Goal: Information Seeking & Learning: Learn about a topic

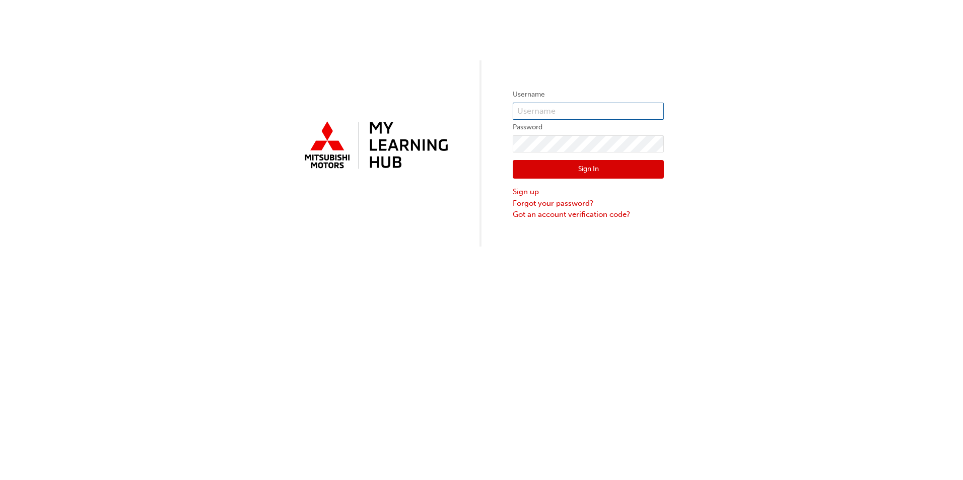
type input "0005505428"
click at [558, 172] on button "Sign In" at bounding box center [588, 169] width 151 height 19
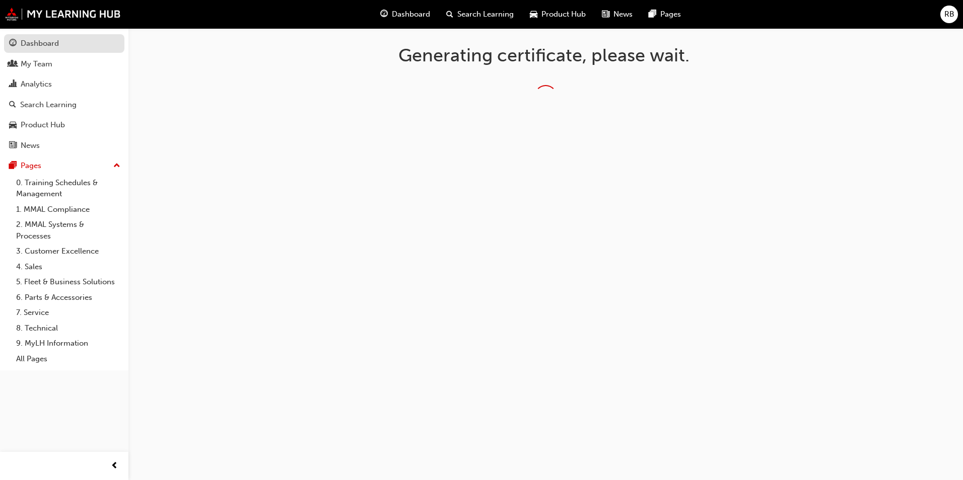
click at [40, 44] on div "Dashboard" at bounding box center [40, 44] width 38 height 12
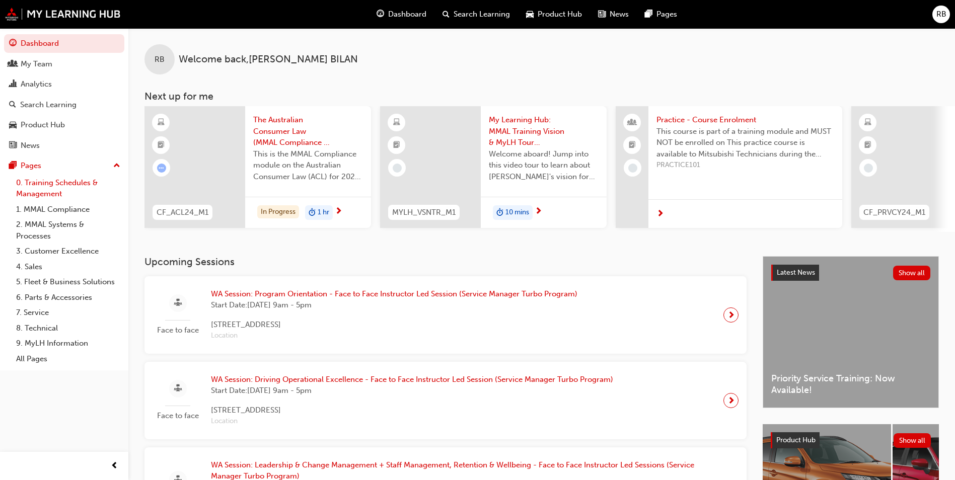
click at [38, 182] on link "0. Training Schedules & Management" at bounding box center [68, 188] width 112 height 27
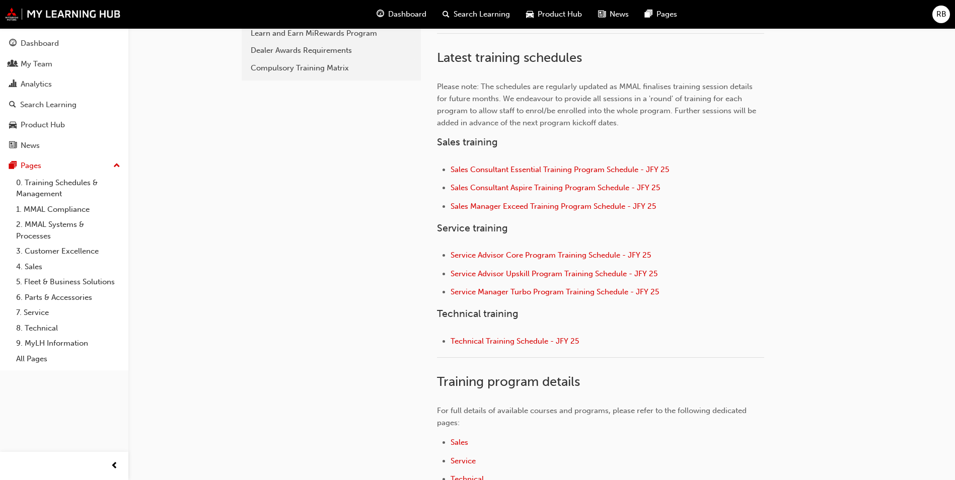
scroll to position [403, 0]
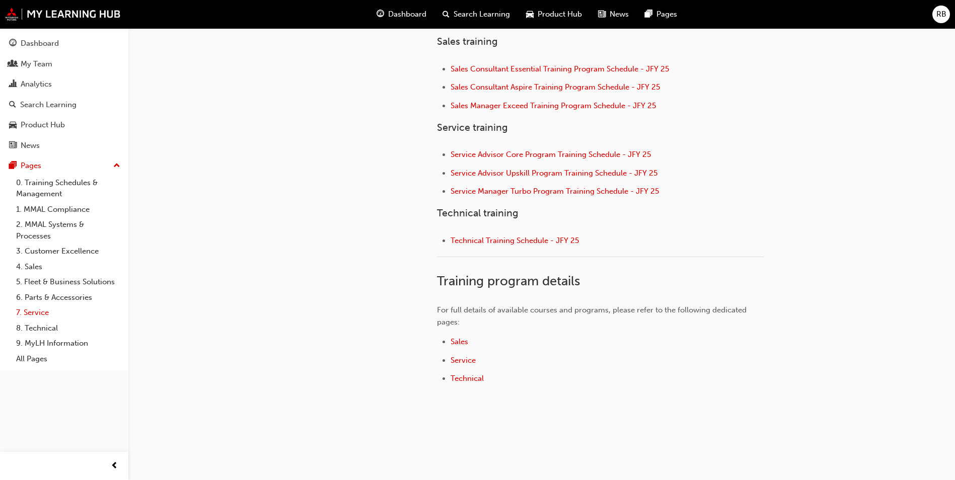
click at [43, 310] on link "7. Service" at bounding box center [68, 313] width 112 height 16
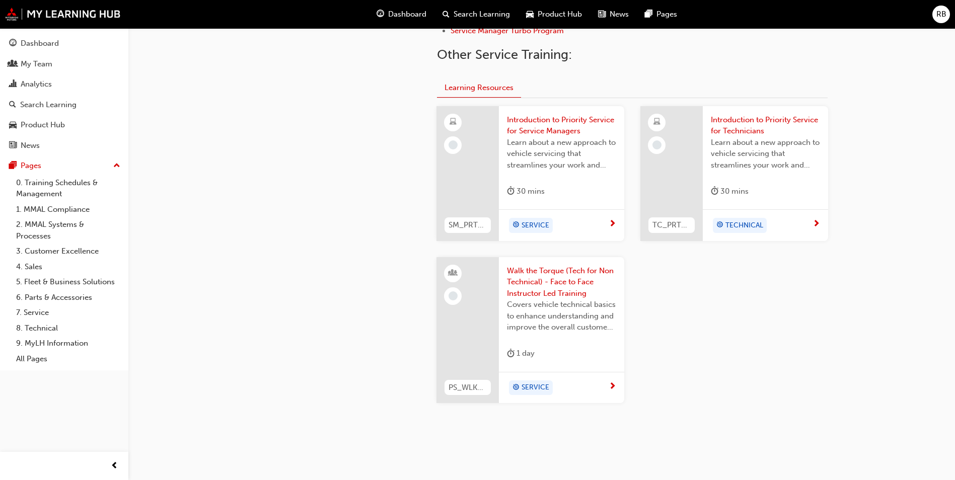
scroll to position [403, 0]
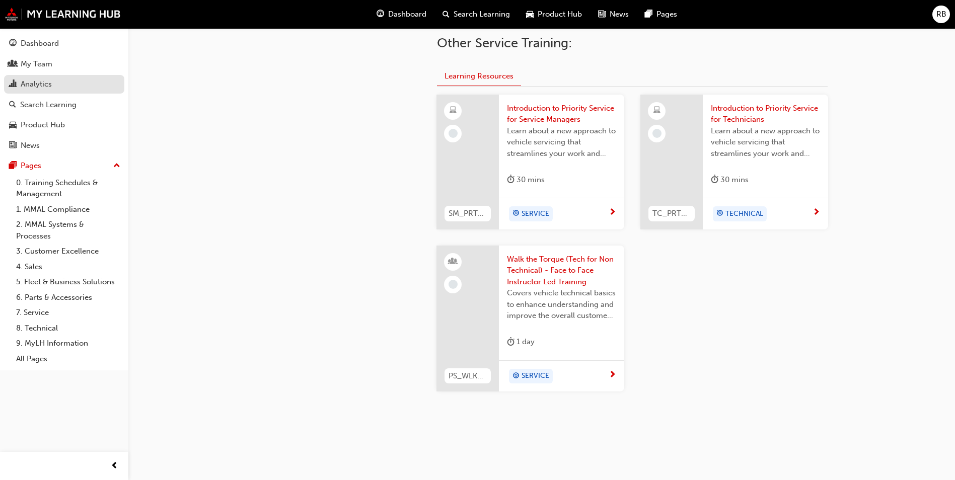
click at [34, 82] on div "Analytics" at bounding box center [36, 85] width 31 height 12
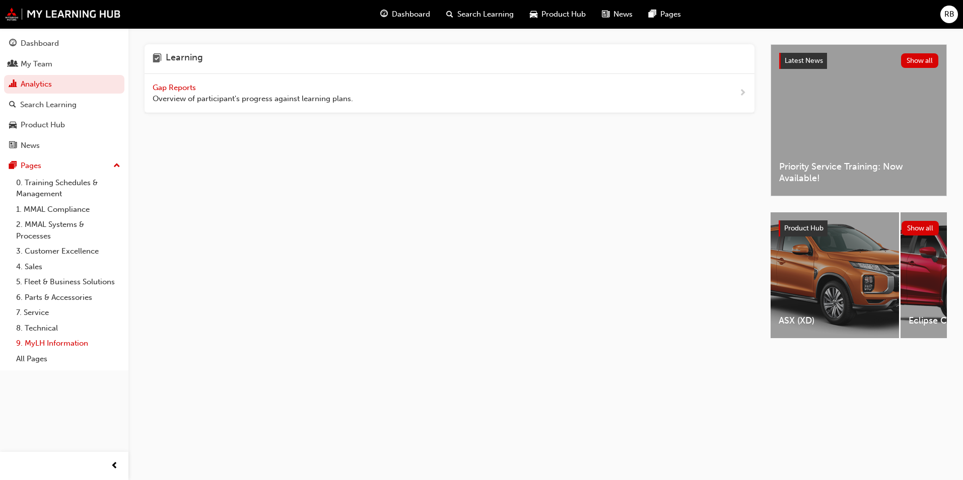
click at [40, 344] on link "9. MyLH Information" at bounding box center [68, 344] width 112 height 16
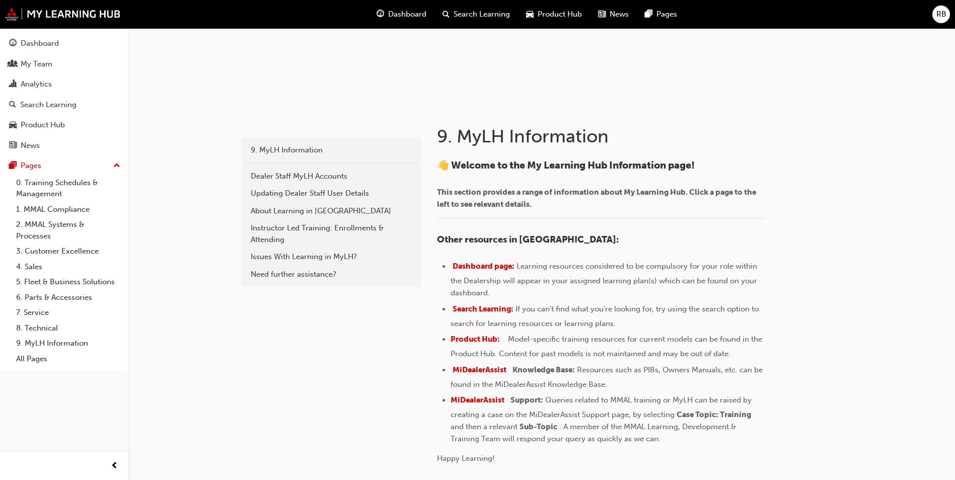
scroll to position [151, 0]
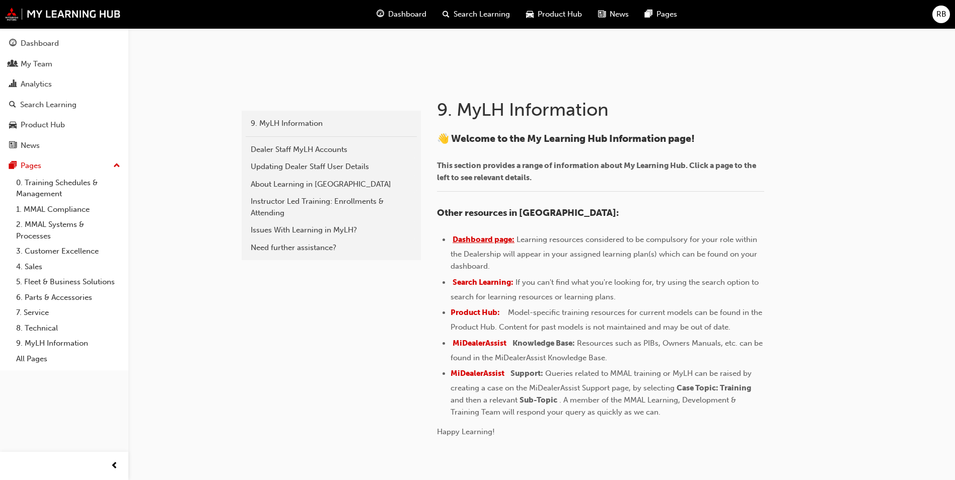
click at [480, 241] on span "Dashboard page:" at bounding box center [484, 239] width 62 height 9
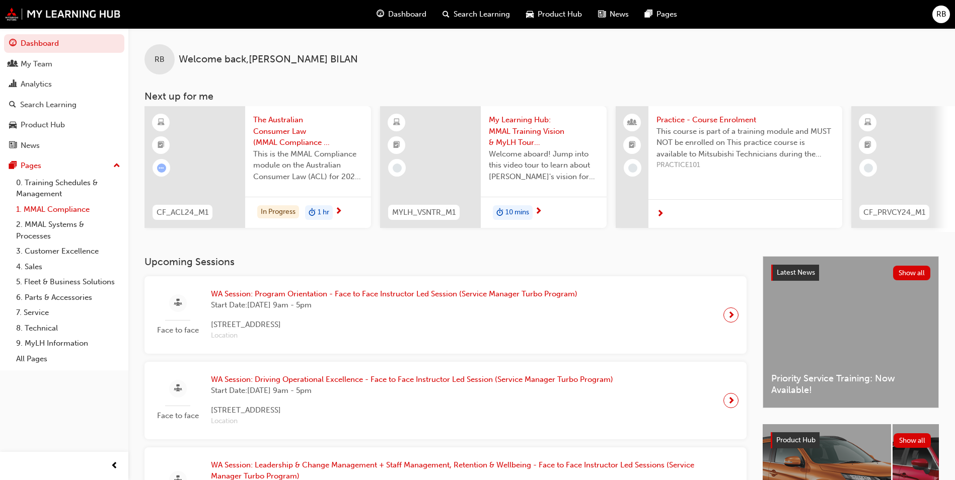
click at [56, 207] on link "1. MMAL Compliance" at bounding box center [68, 210] width 112 height 16
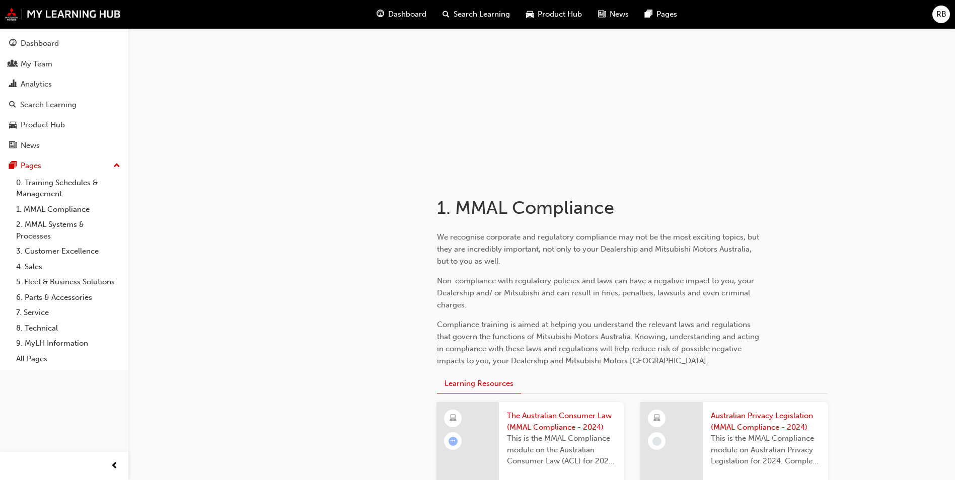
scroll to position [201, 0]
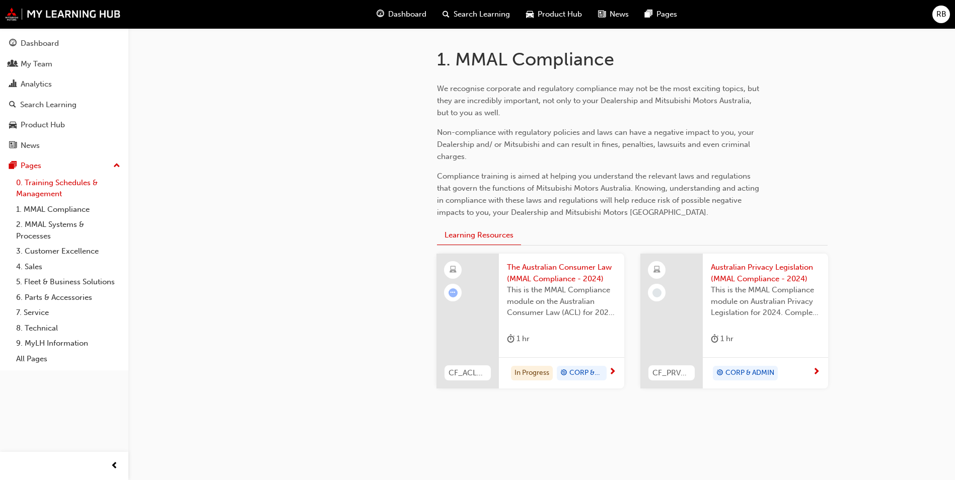
click at [49, 184] on link "0. Training Schedules & Management" at bounding box center [68, 188] width 112 height 27
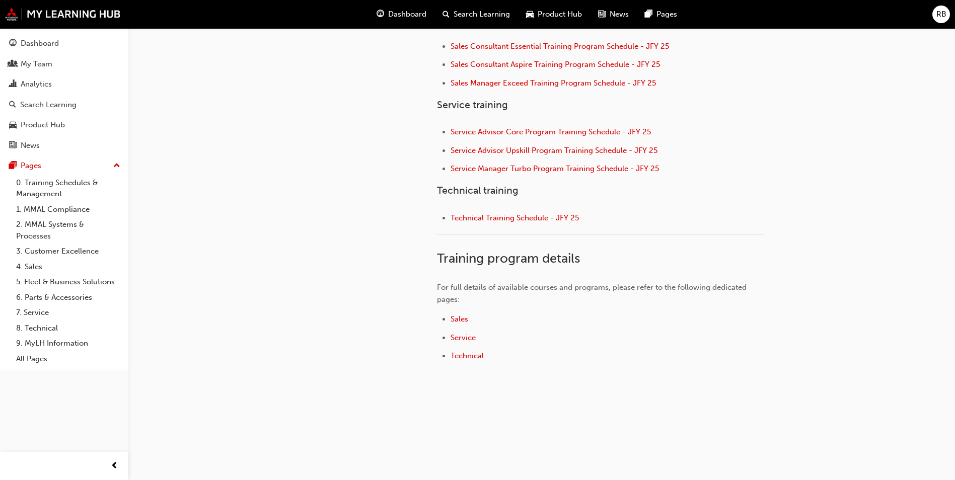
scroll to position [427, 0]
click at [466, 339] on span "Service" at bounding box center [463, 336] width 25 height 9
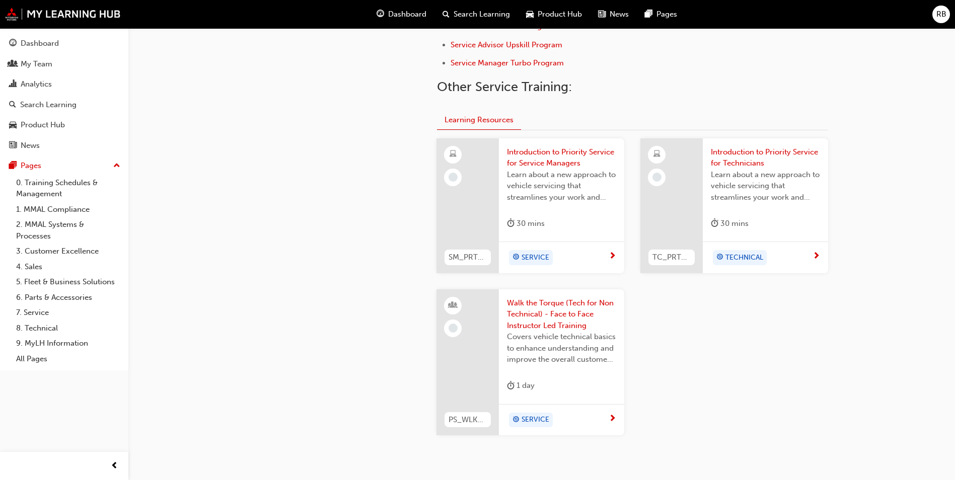
scroll to position [420, 0]
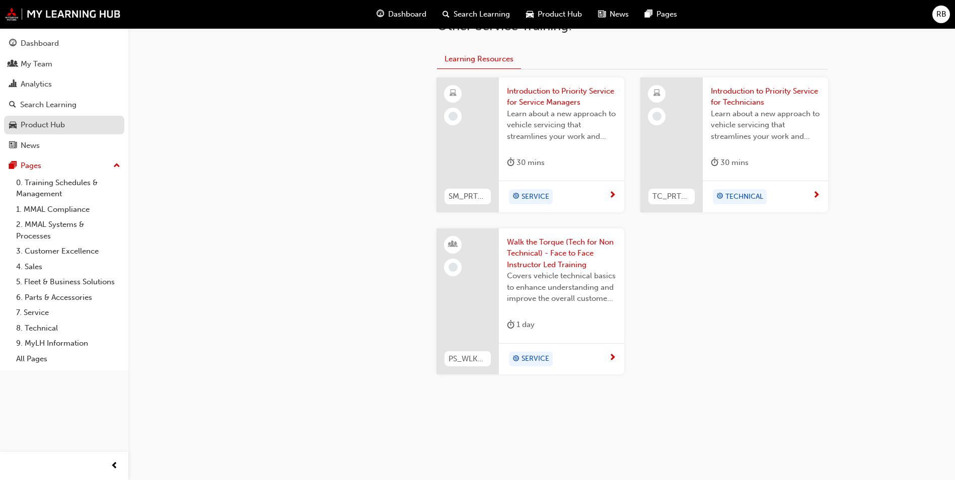
click at [41, 127] on div "Product Hub" at bounding box center [43, 125] width 44 height 12
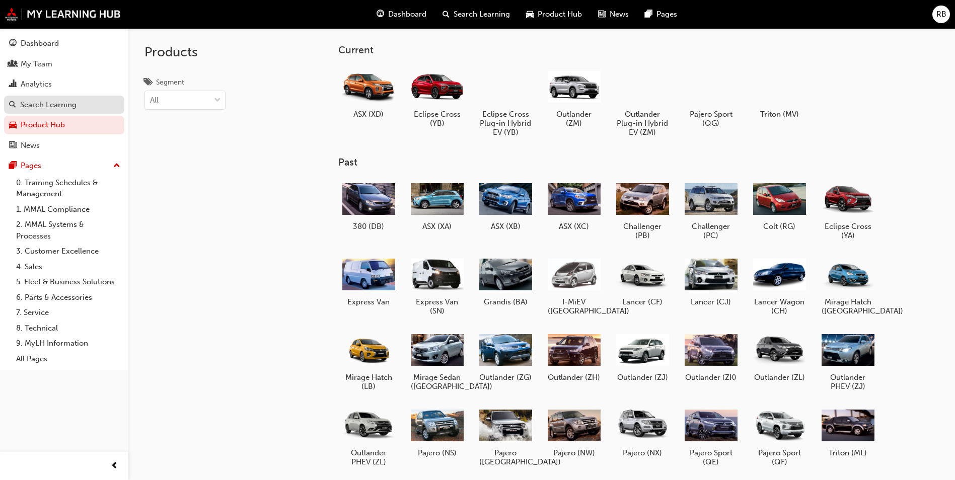
click at [40, 102] on div "Search Learning" at bounding box center [48, 105] width 56 height 12
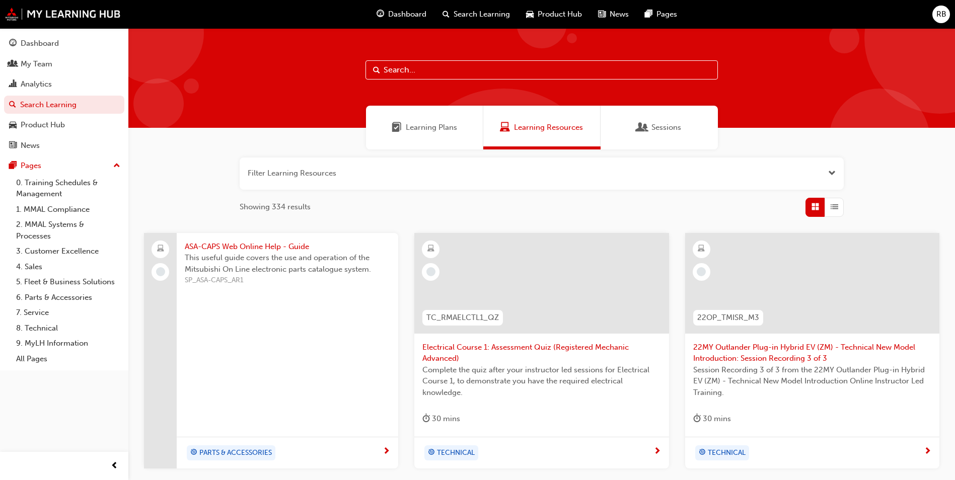
click at [433, 132] on span "Learning Plans" at bounding box center [431, 128] width 51 height 12
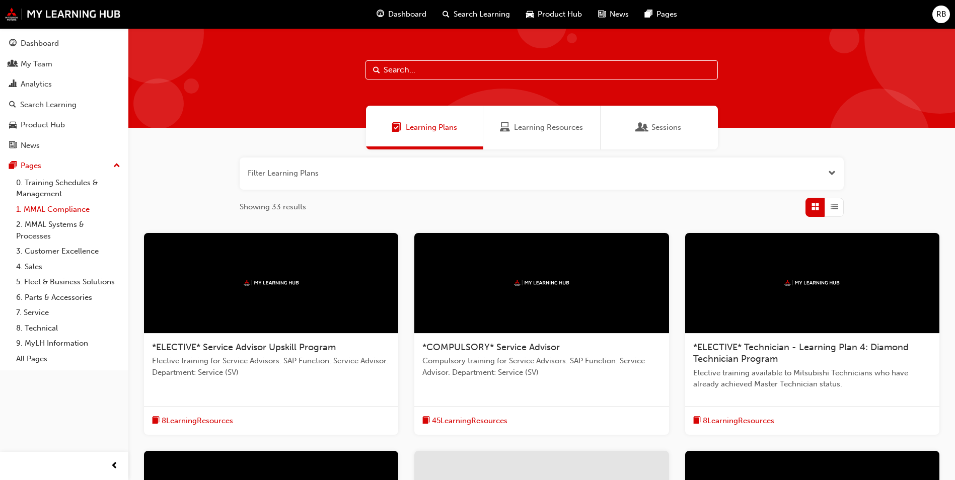
click at [60, 209] on link "1. MMAL Compliance" at bounding box center [68, 210] width 112 height 16
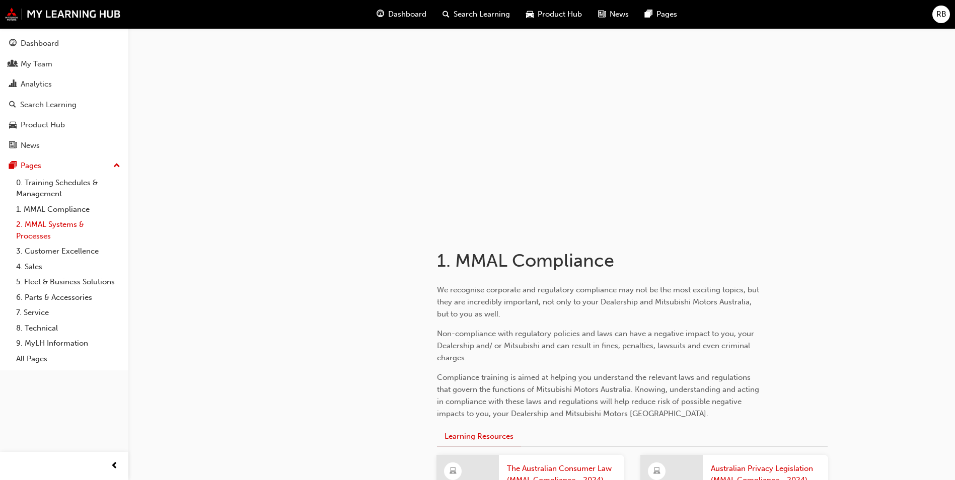
click at [54, 226] on link "2. MMAL Systems & Processes" at bounding box center [68, 230] width 112 height 27
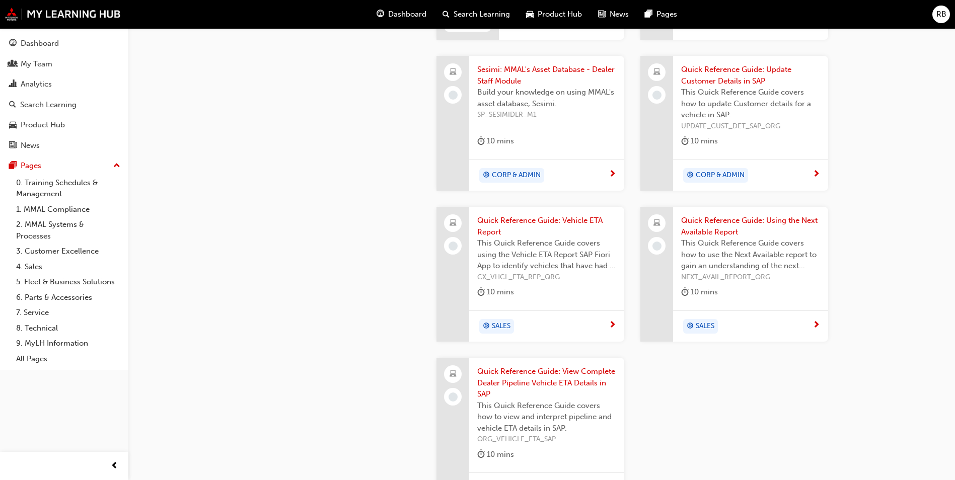
scroll to position [1058, 0]
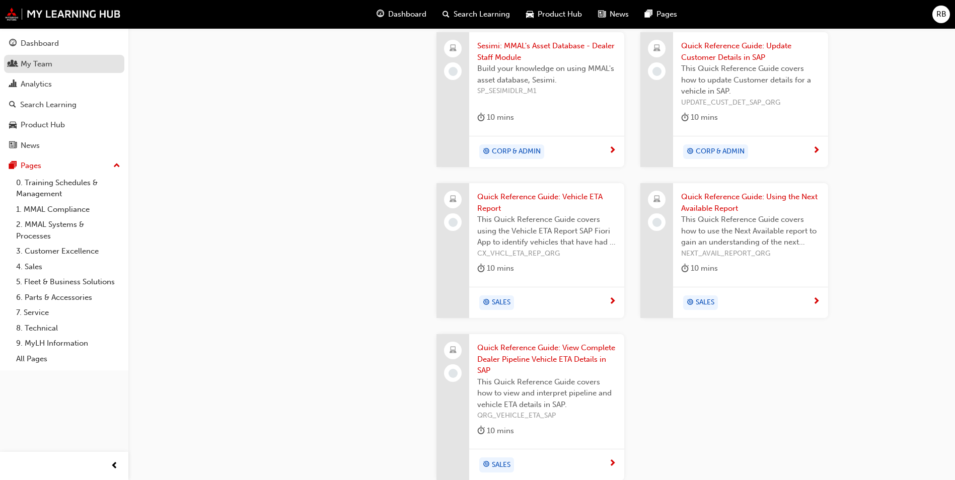
click at [41, 66] on div "My Team" at bounding box center [37, 64] width 32 height 12
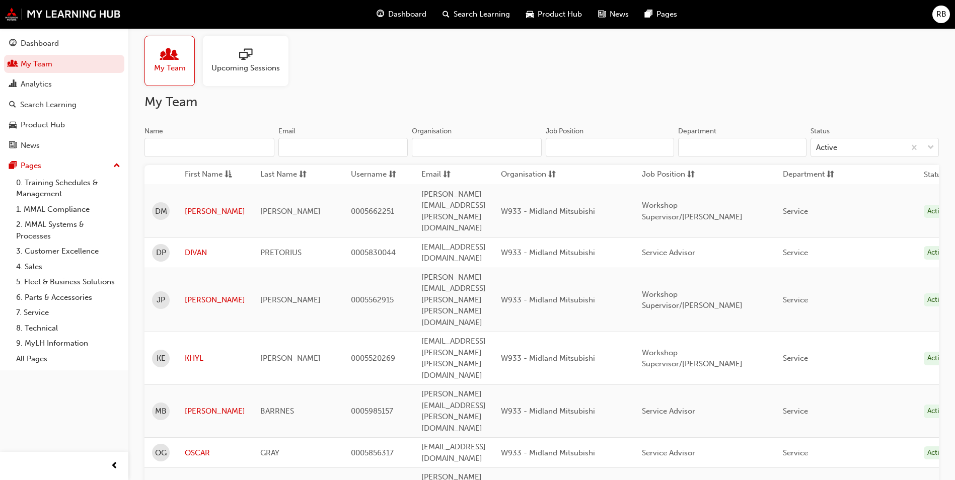
scroll to position [11, 0]
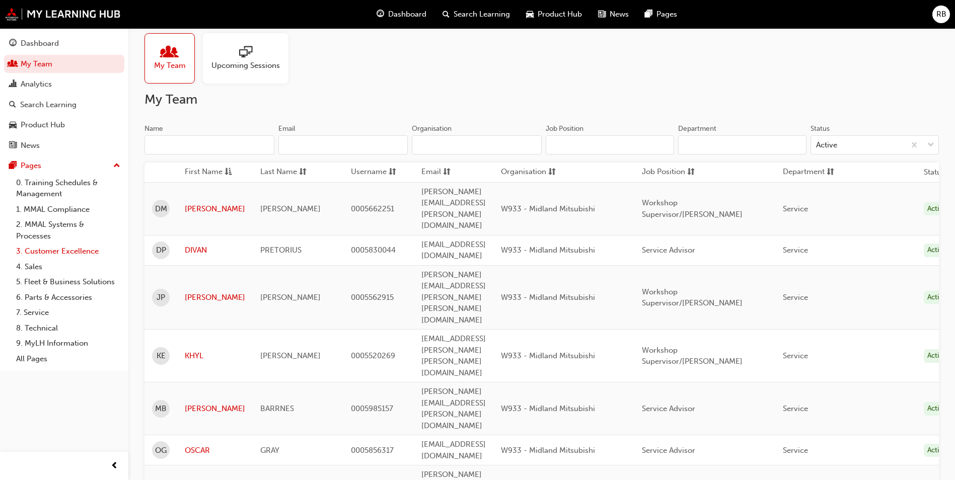
click at [54, 249] on link "3. Customer Excellence" at bounding box center [68, 252] width 112 height 16
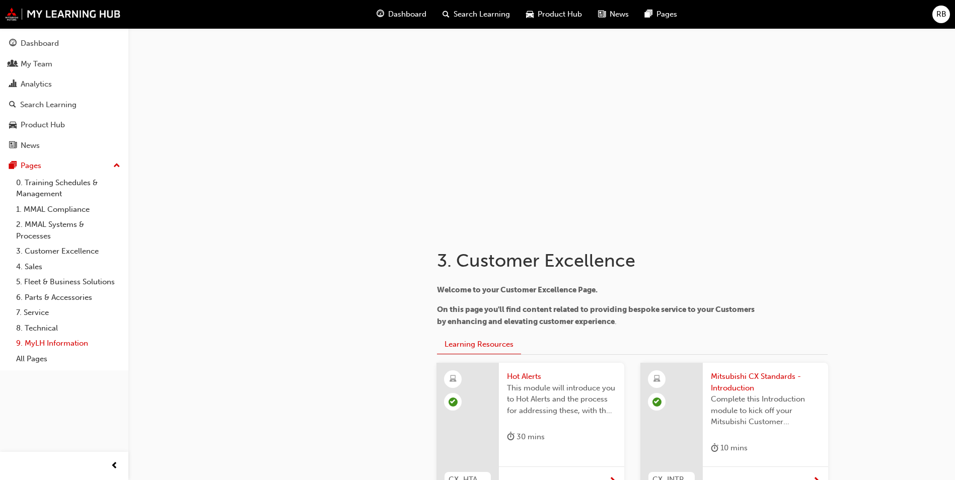
click at [59, 343] on link "9. MyLH Information" at bounding box center [68, 344] width 112 height 16
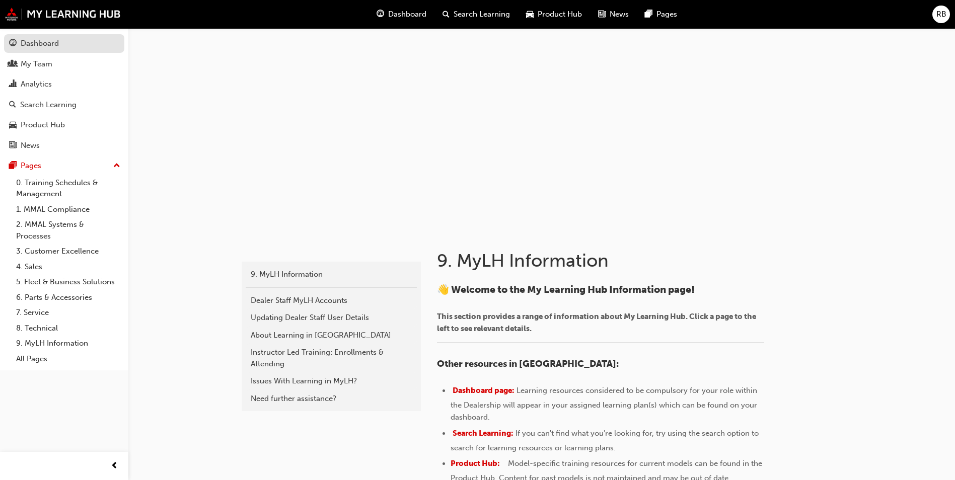
click at [41, 41] on div "Dashboard" at bounding box center [40, 44] width 38 height 12
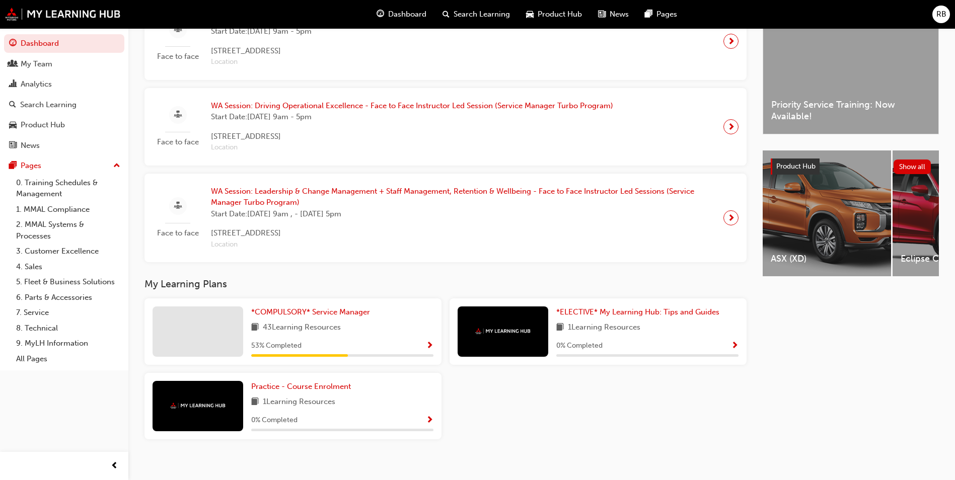
scroll to position [287, 0]
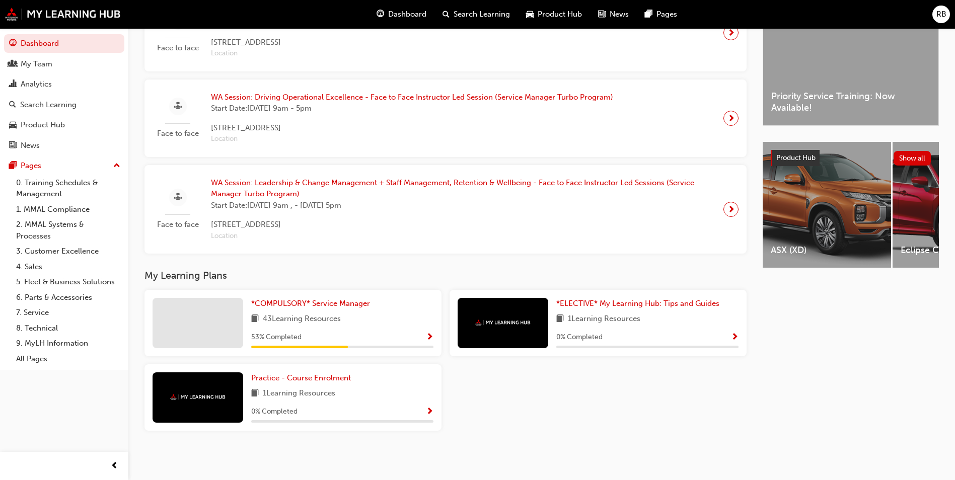
click at [430, 334] on span "Show Progress" at bounding box center [430, 337] width 8 height 9
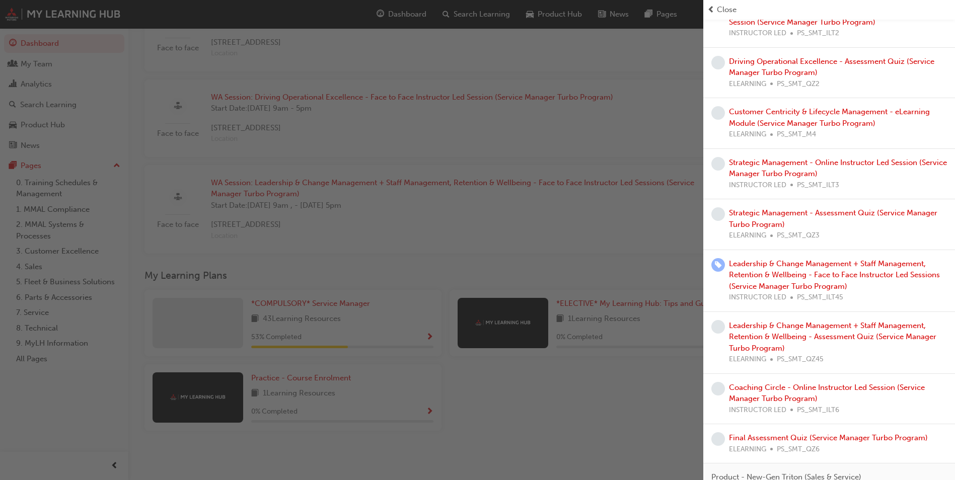
scroll to position [885, 0]
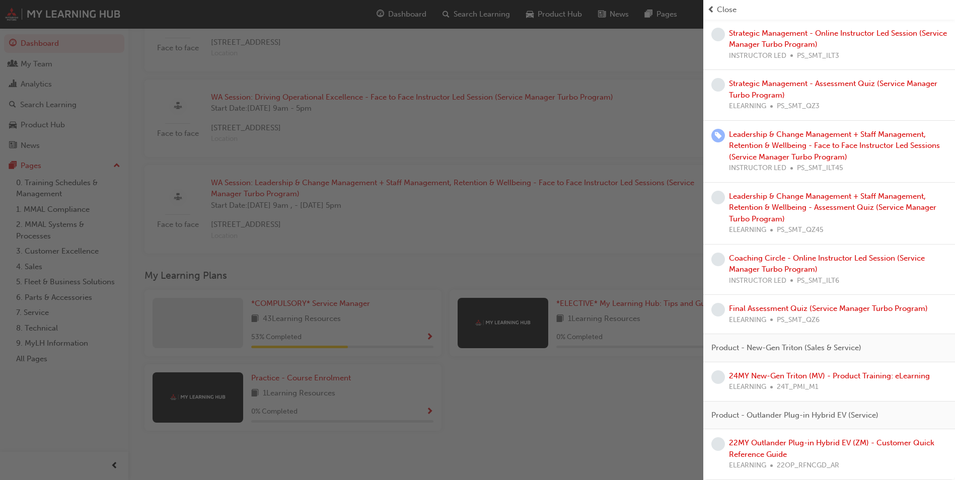
click at [541, 423] on div "button" at bounding box center [351, 240] width 703 height 480
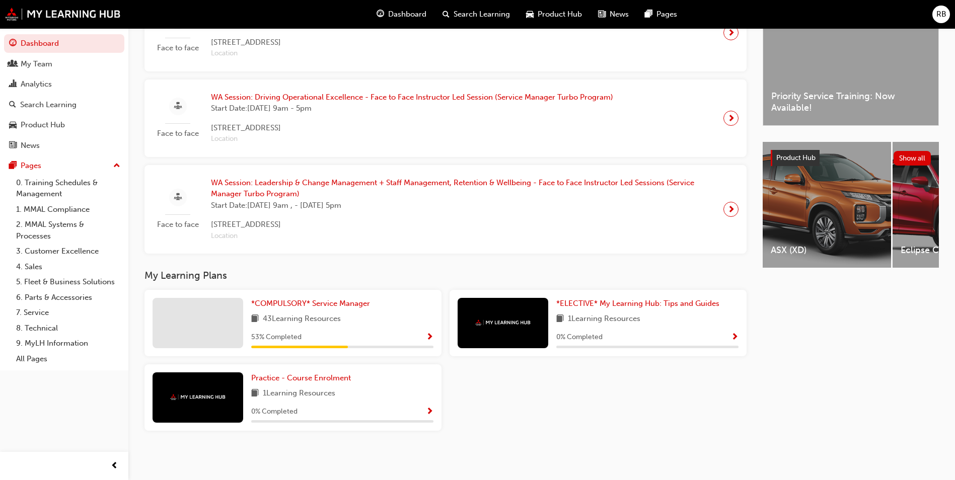
click at [738, 339] on span "Show Progress" at bounding box center [735, 337] width 8 height 9
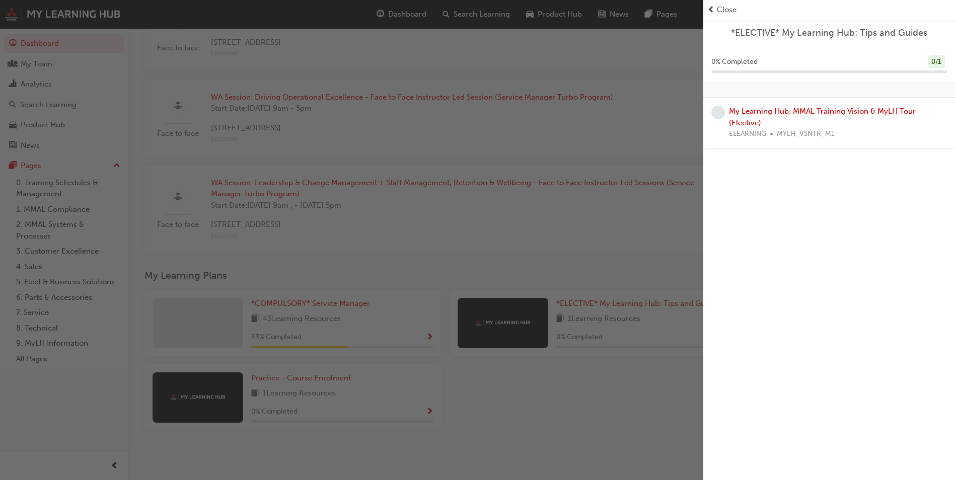
click at [605, 411] on div "button" at bounding box center [351, 240] width 703 height 480
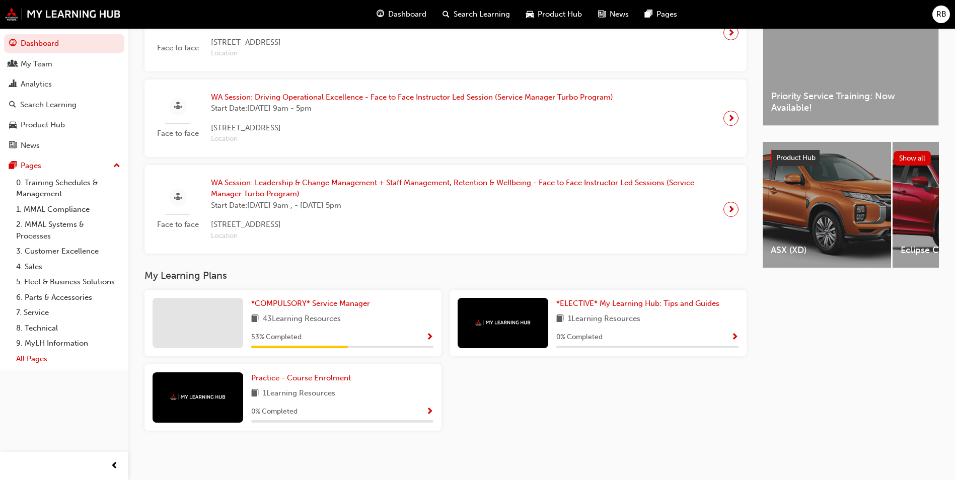
click at [23, 363] on link "All Pages" at bounding box center [68, 359] width 112 height 16
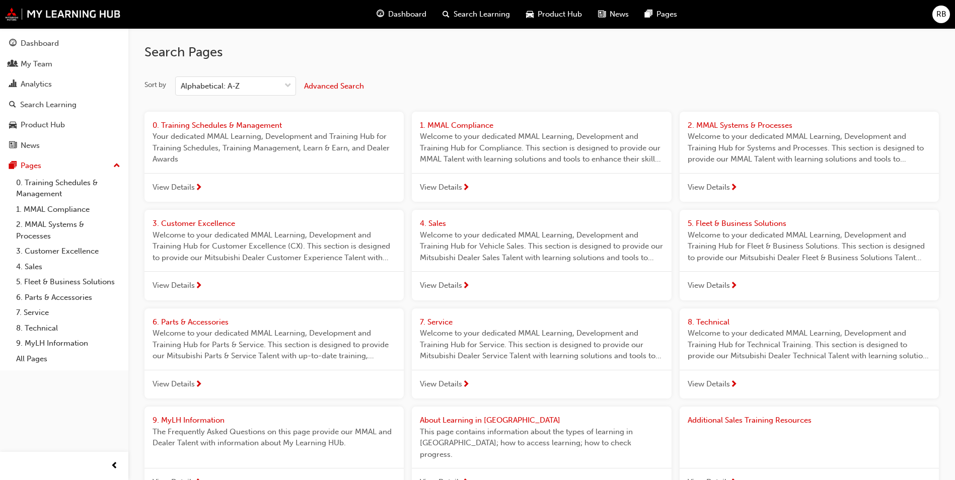
click at [205, 123] on span "0. Training Schedules & Management" at bounding box center [217, 125] width 129 height 9
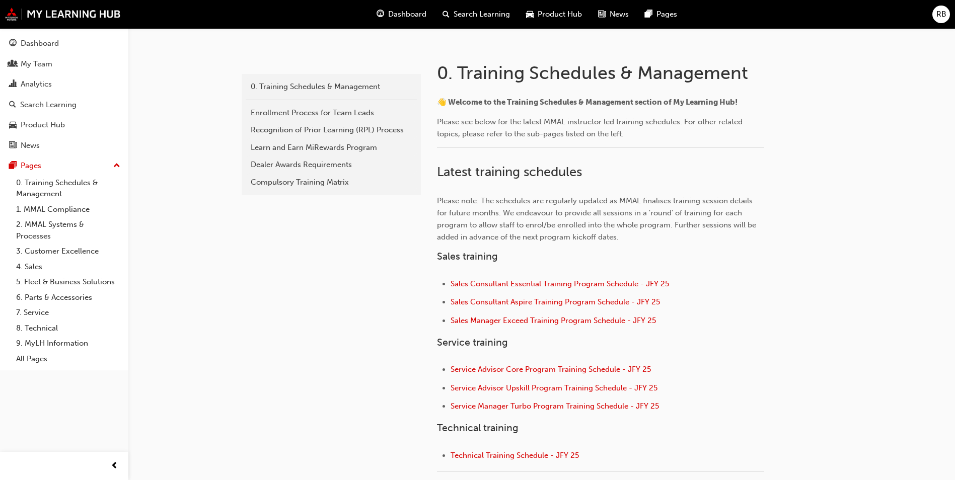
scroll to position [201, 0]
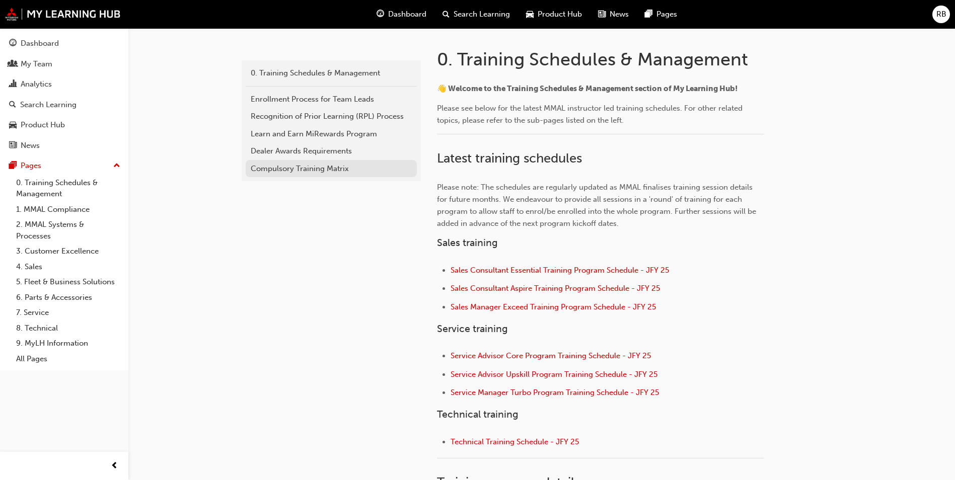
click at [323, 168] on div "Compulsory Training Matrix" at bounding box center [331, 169] width 161 height 12
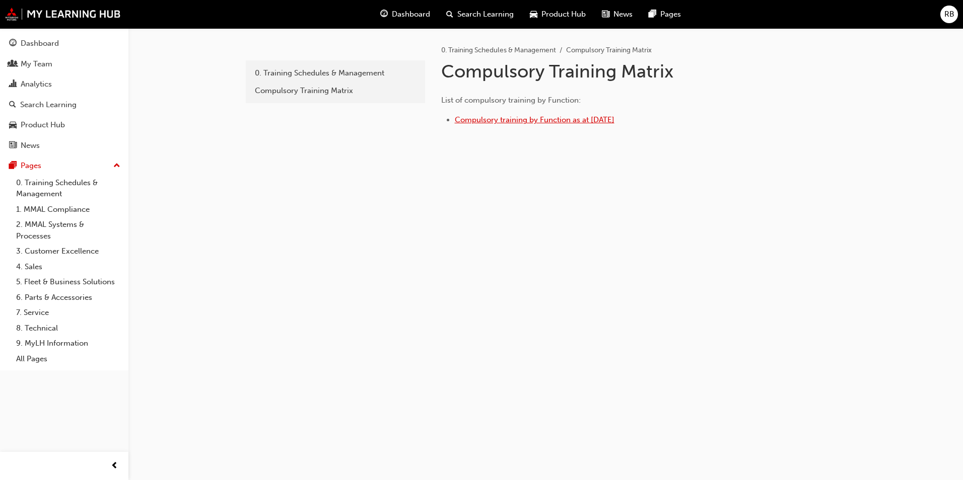
click at [516, 118] on span "Compulsory training by Function as at 30 June 2025" at bounding box center [535, 119] width 160 height 9
click at [37, 308] on link "7. Service" at bounding box center [68, 313] width 112 height 16
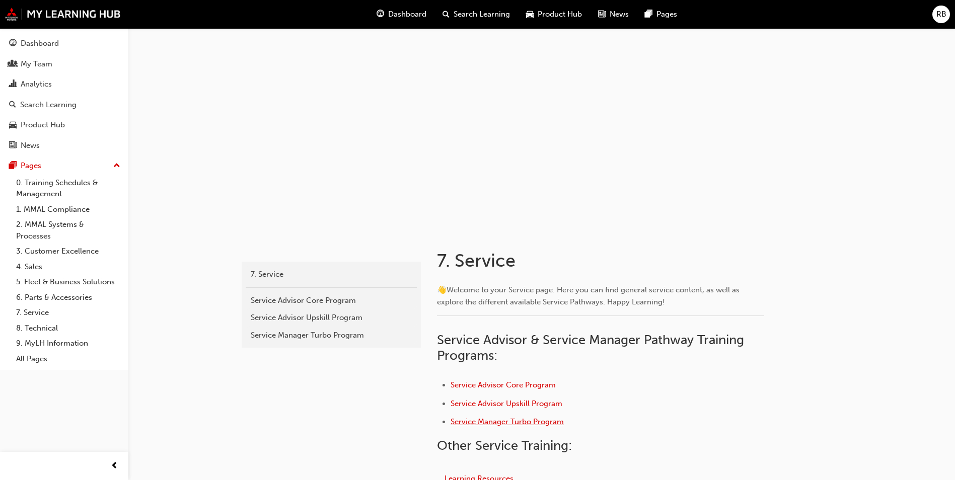
click at [479, 421] on span "Service Manager Turbo Program" at bounding box center [507, 421] width 113 height 9
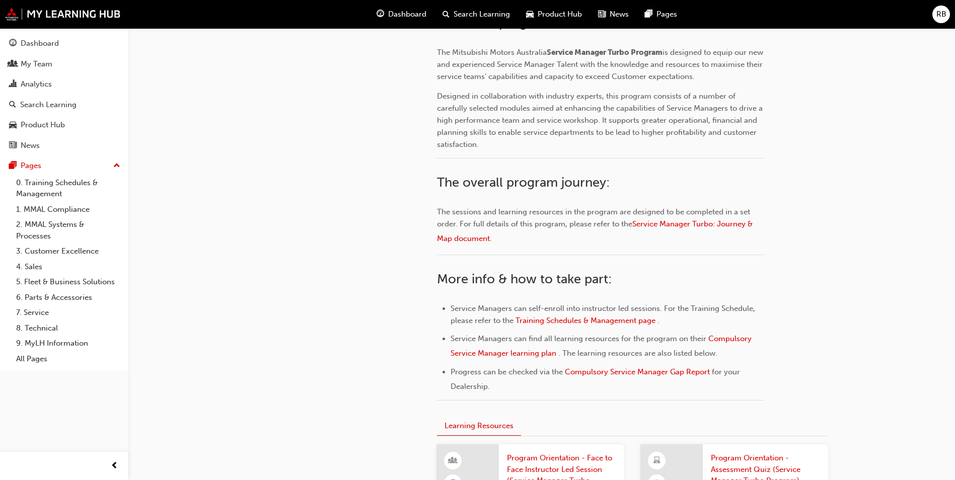
scroll to position [263, 0]
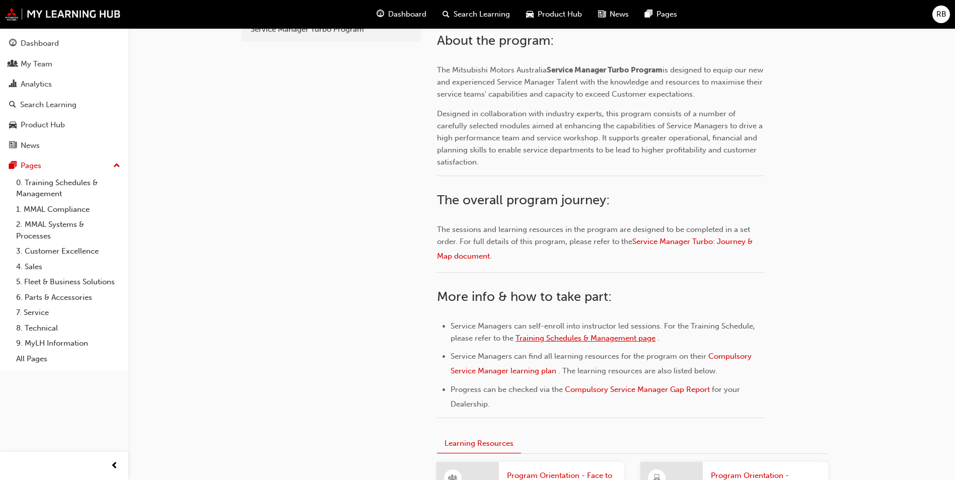
click at [569, 340] on span "Training Schedules & Management page" at bounding box center [586, 338] width 140 height 9
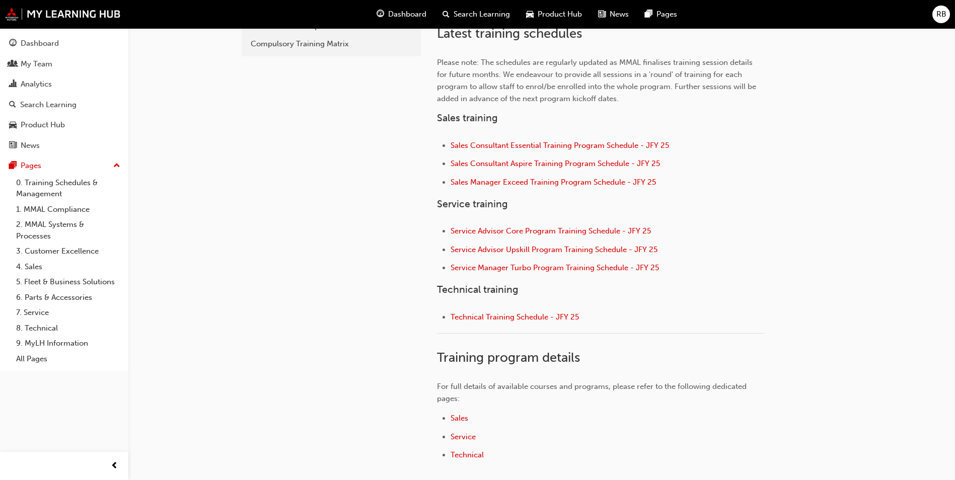
scroll to position [326, 0]
click at [34, 80] on div "Analytics" at bounding box center [36, 85] width 31 height 12
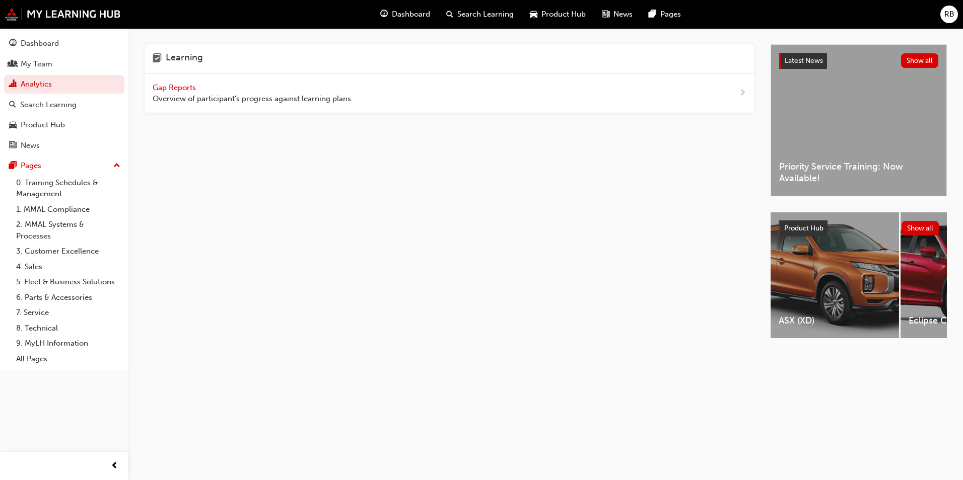
click at [181, 89] on span "Gap Reports" at bounding box center [175, 87] width 45 height 9
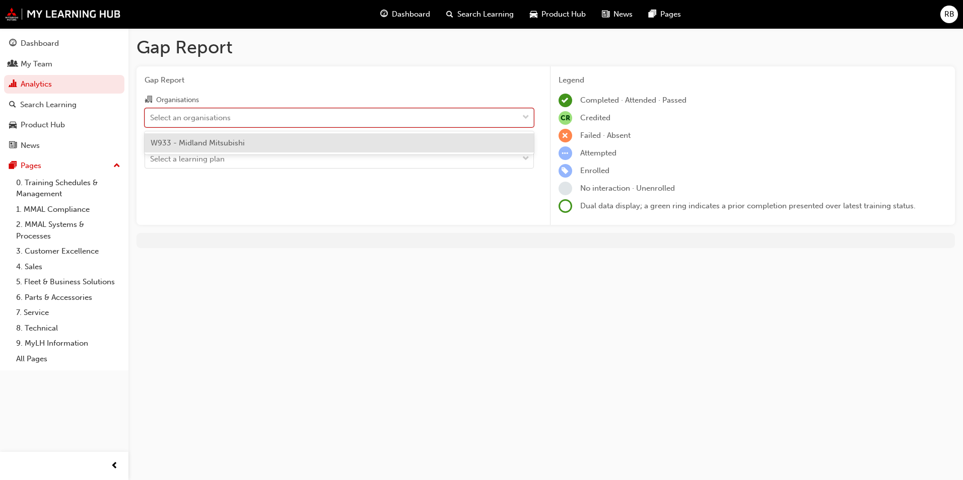
click at [322, 112] on div "Select an organisations" at bounding box center [331, 118] width 373 height 18
click at [151, 113] on input "Organisations option W933 - Midland Mitsubishi focused, 1 of 1. 1 result availa…" at bounding box center [150, 117] width 1 height 9
click at [302, 140] on div "W933 - Midland Mitsubishi" at bounding box center [339, 143] width 389 height 20
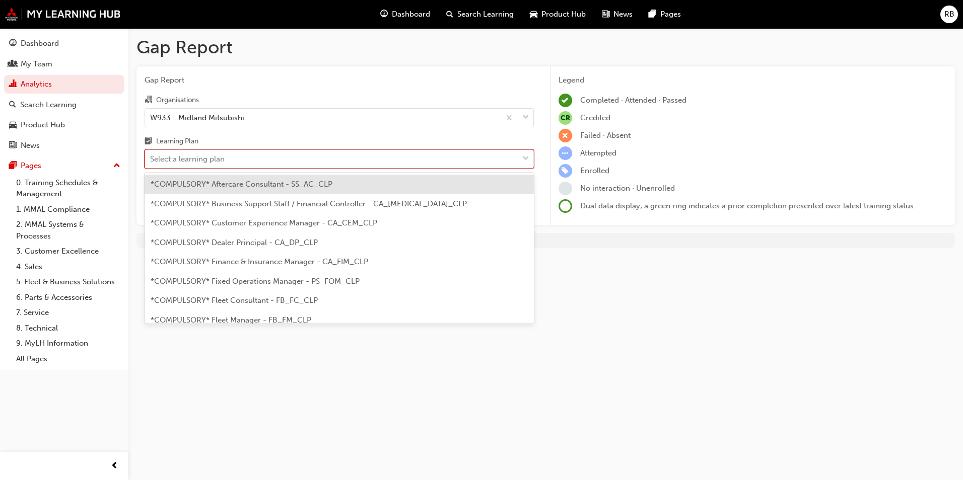
click at [292, 160] on div "Select a learning plan" at bounding box center [331, 160] width 373 height 18
click at [151, 160] on input "Learning Plan option *COMPULSORY* Aftercare Consultant - SS_AC_CLP focused, 1 o…" at bounding box center [150, 159] width 1 height 9
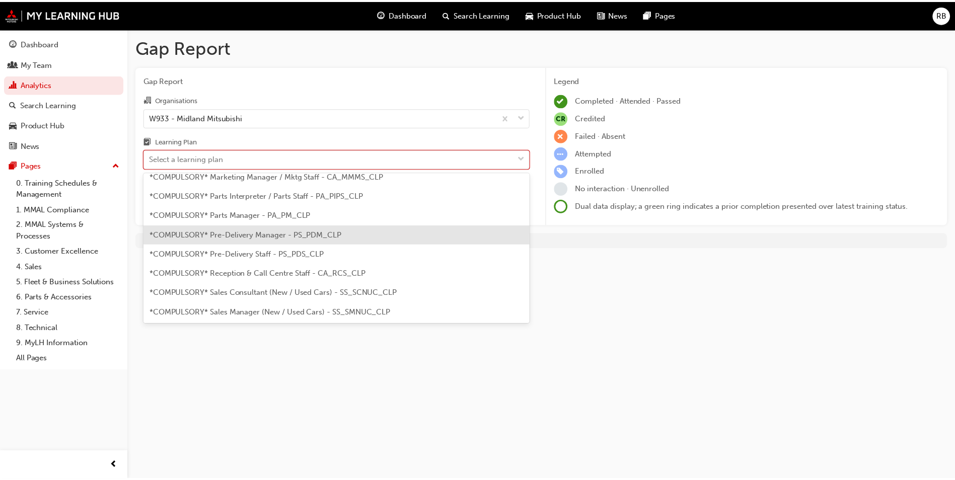
scroll to position [252, 0]
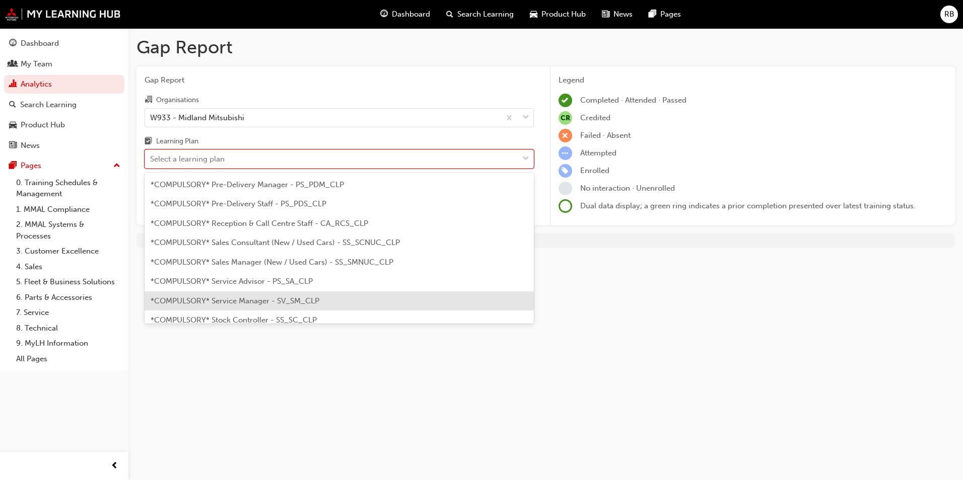
click at [264, 299] on span "*COMPULSORY* Service Manager - SV_SM_CLP" at bounding box center [235, 301] width 169 height 9
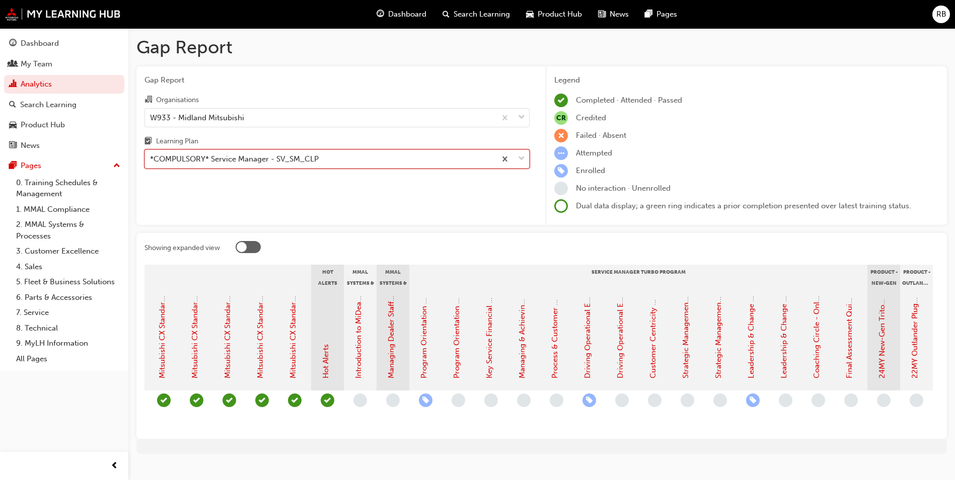
scroll to position [0, 777]
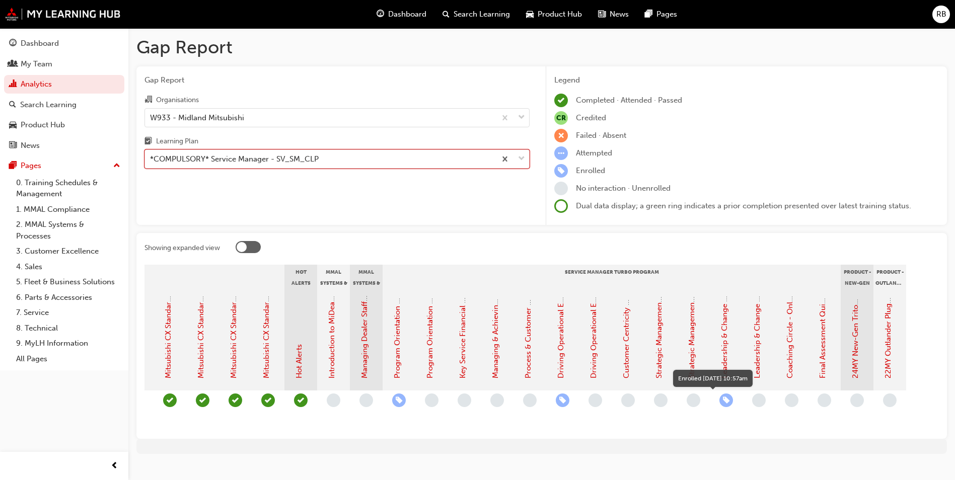
click at [724, 399] on span "learningRecordVerb_ENROLL-icon" at bounding box center [727, 401] width 14 height 14
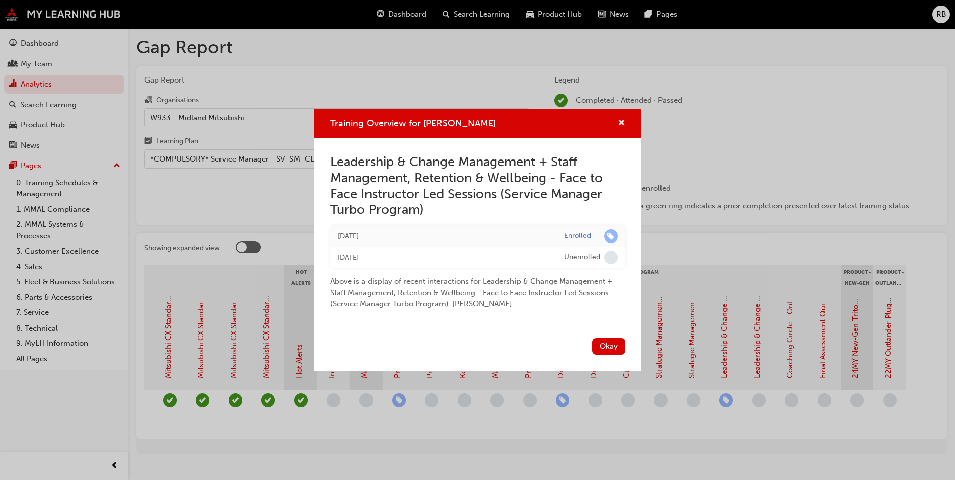
click at [626, 120] on div "Training Overview for RICHARD BILAN" at bounding box center [477, 123] width 327 height 29
click at [617, 121] on div "Training Overview for RICHARD BILAN" at bounding box center [618, 123] width 16 height 13
click at [620, 123] on span "cross-icon" at bounding box center [622, 123] width 8 height 9
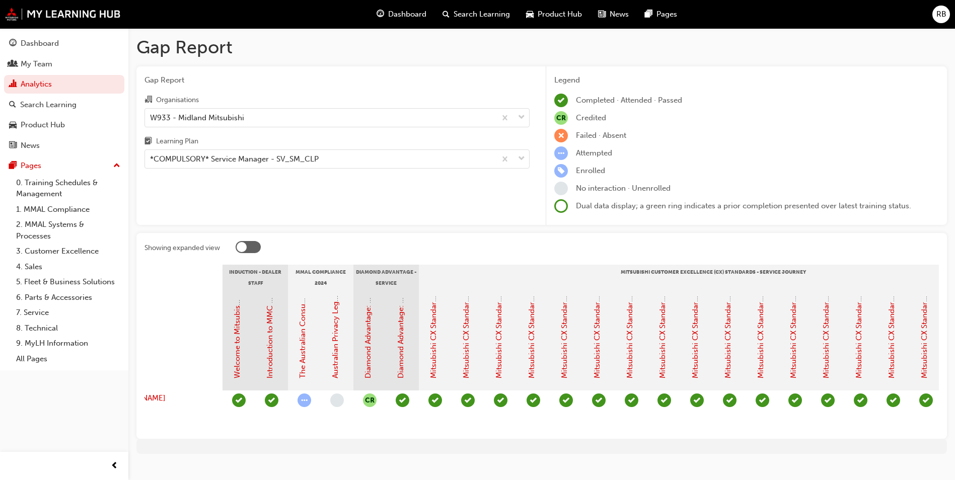
scroll to position [0, 0]
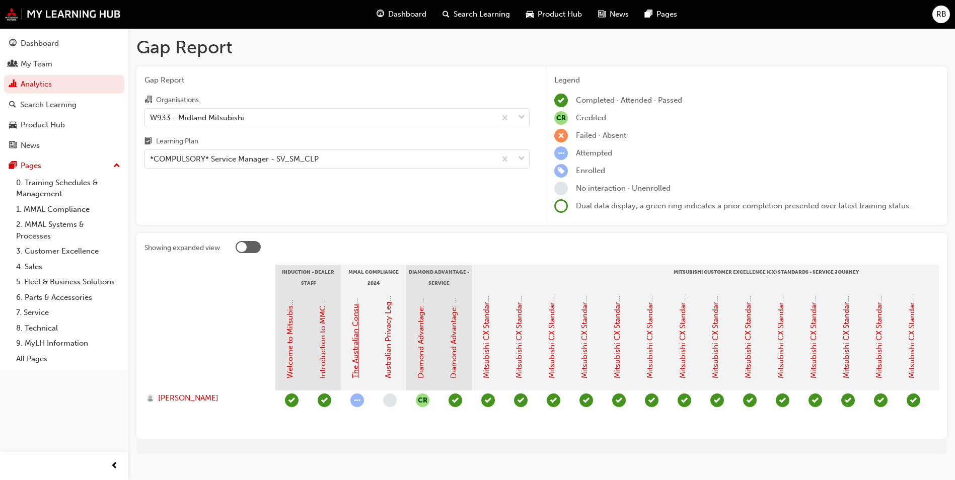
click at [352, 349] on link "The Australian Consumer Law (MMAL Compliance - 2024)" at bounding box center [355, 276] width 9 height 203
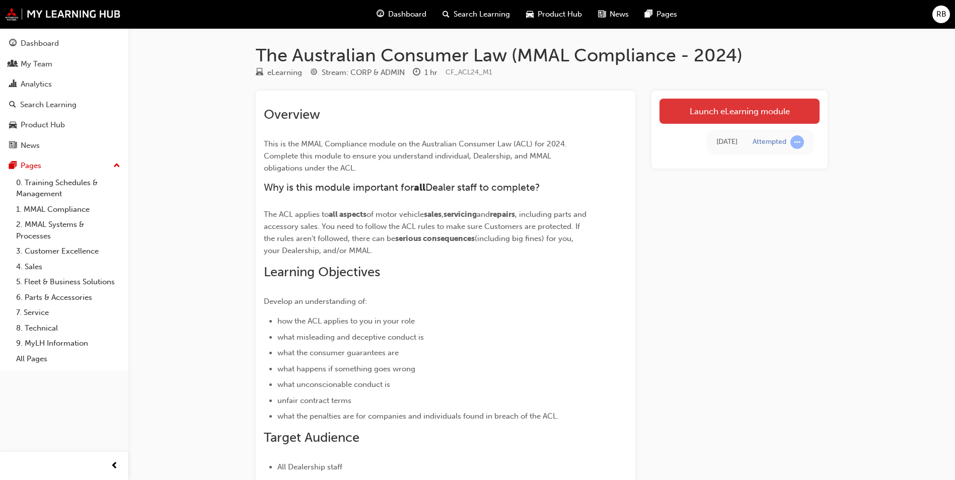
click at [730, 113] on link "Launch eLearning module" at bounding box center [740, 111] width 160 height 25
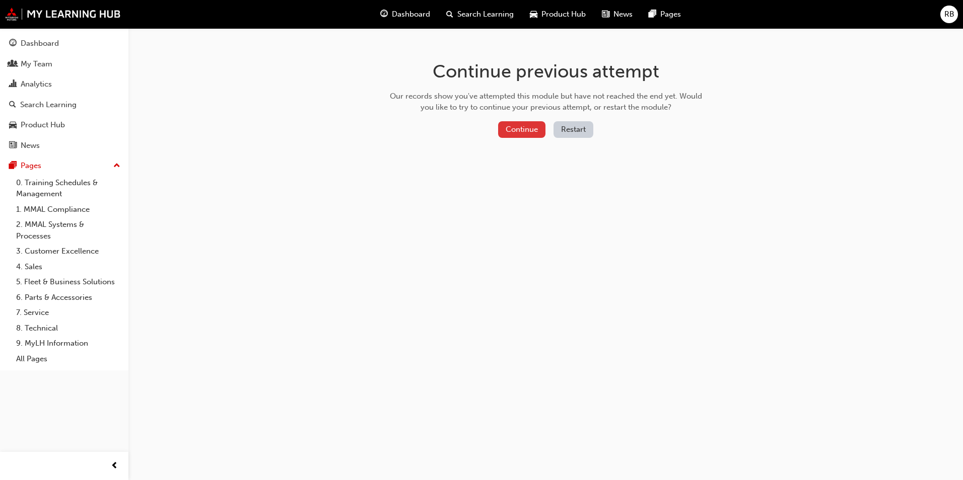
click at [523, 130] on button "Continue" at bounding box center [521, 129] width 47 height 17
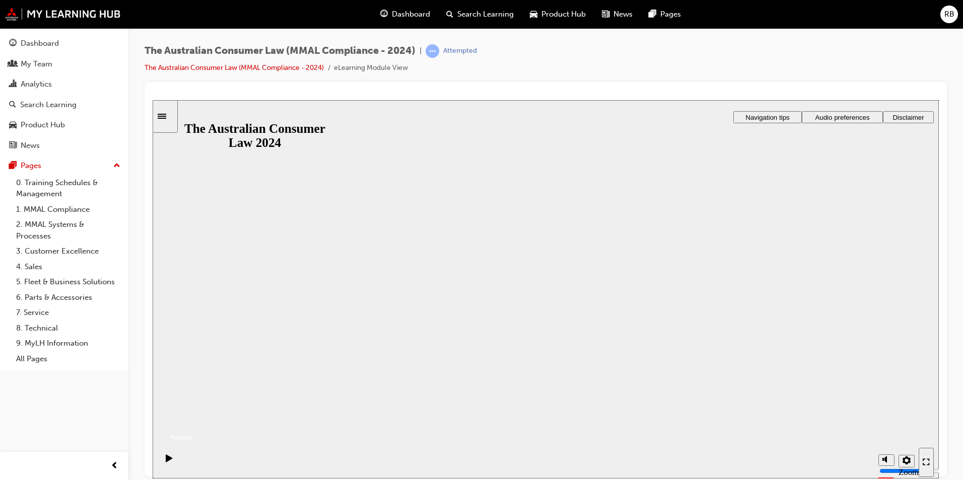
click at [192, 419] on button "Resume" at bounding box center [173, 425] width 40 height 13
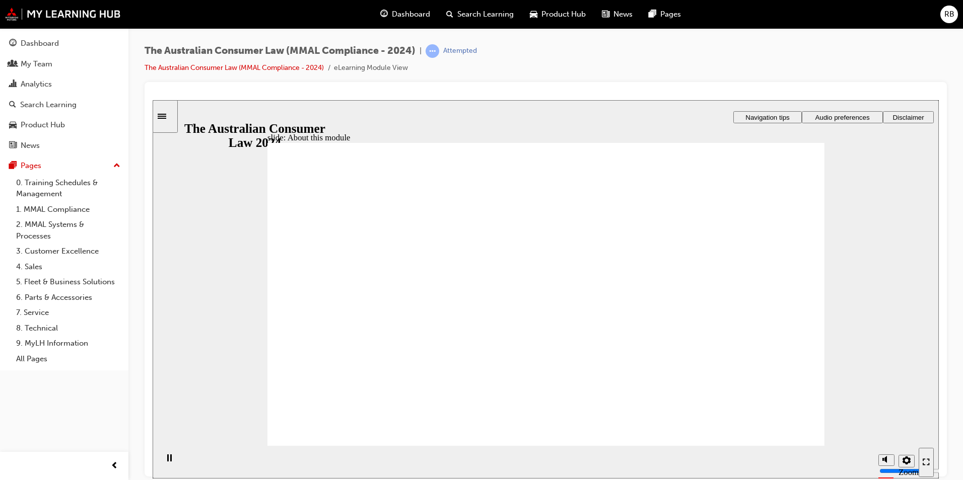
radio input "true"
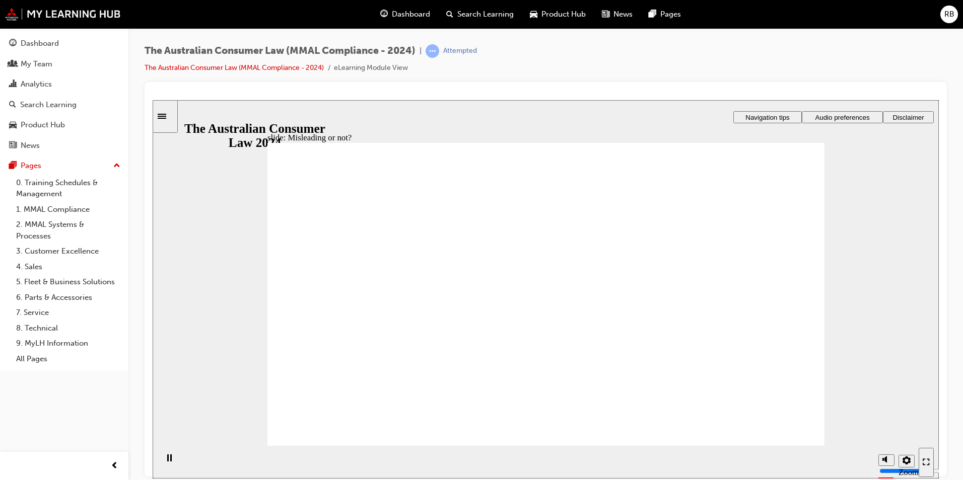
drag, startPoint x: 548, startPoint y: 241, endPoint x: 432, endPoint y: 330, distance: 146.5
drag, startPoint x: 547, startPoint y: 231, endPoint x: 654, endPoint y: 322, distance: 140.0
drag, startPoint x: 552, startPoint y: 252, endPoint x: 431, endPoint y: 345, distance: 153.3
drag, startPoint x: 544, startPoint y: 234, endPoint x: 637, endPoint y: 323, distance: 128.9
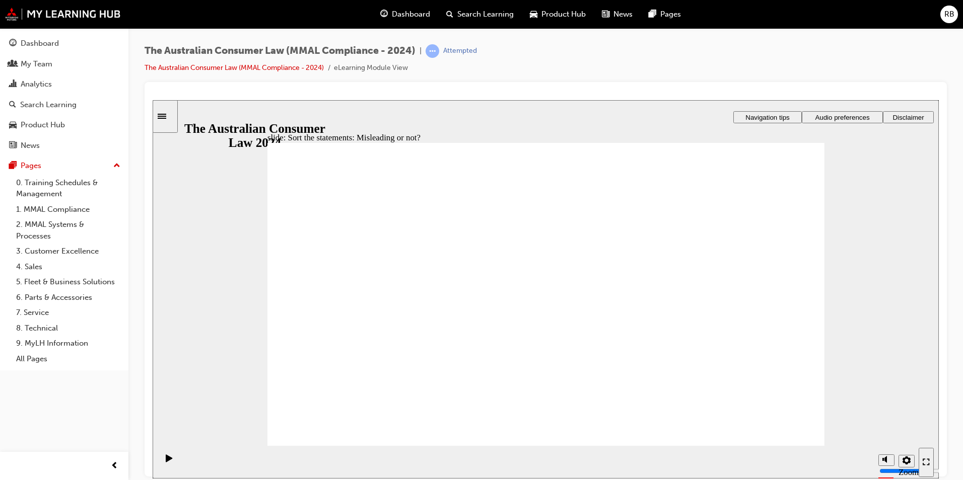
drag, startPoint x: 542, startPoint y: 248, endPoint x: 421, endPoint y: 336, distance: 149.6
drag, startPoint x: 549, startPoint y: 247, endPoint x: 426, endPoint y: 335, distance: 152.0
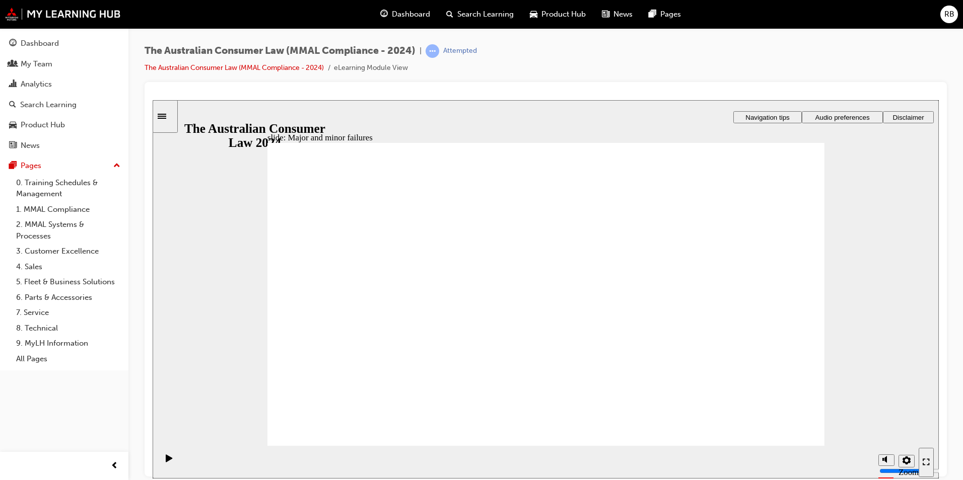
drag, startPoint x: 547, startPoint y: 222, endPoint x: 710, endPoint y: 323, distance: 192.3
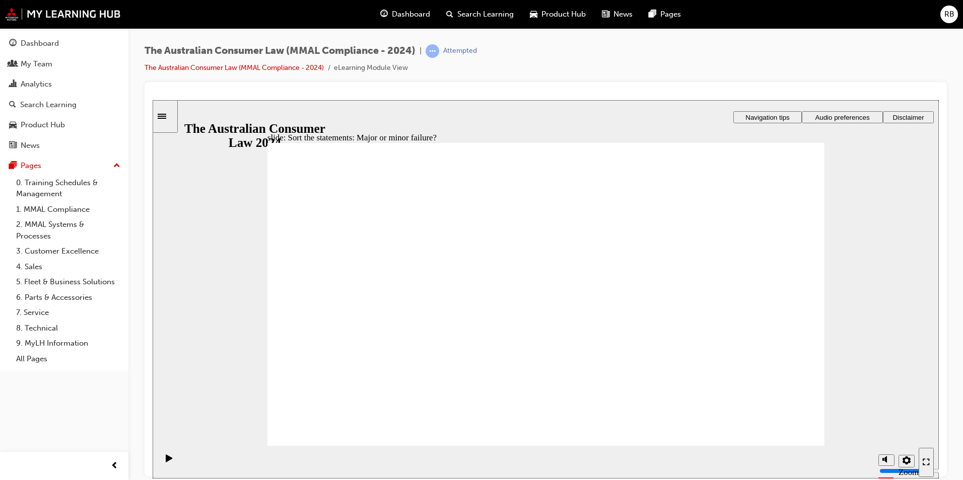
drag, startPoint x: 571, startPoint y: 231, endPoint x: 412, endPoint y: 334, distance: 189.3
drag, startPoint x: 555, startPoint y: 252, endPoint x: 723, endPoint y: 360, distance: 199.2
drag, startPoint x: 537, startPoint y: 243, endPoint x: 410, endPoint y: 333, distance: 155.4
drag, startPoint x: 542, startPoint y: 235, endPoint x: 386, endPoint y: 351, distance: 194.7
drag, startPoint x: 546, startPoint y: 241, endPoint x: 716, endPoint y: 347, distance: 200.2
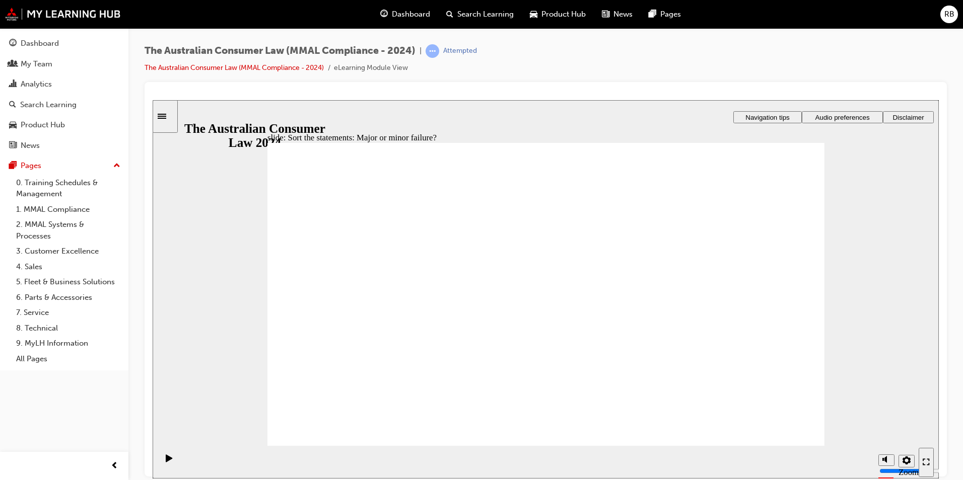
drag, startPoint x: 708, startPoint y: 337, endPoint x: 419, endPoint y: 333, distance: 288.6
drag, startPoint x: 553, startPoint y: 239, endPoint x: 369, endPoint y: 358, distance: 218.9
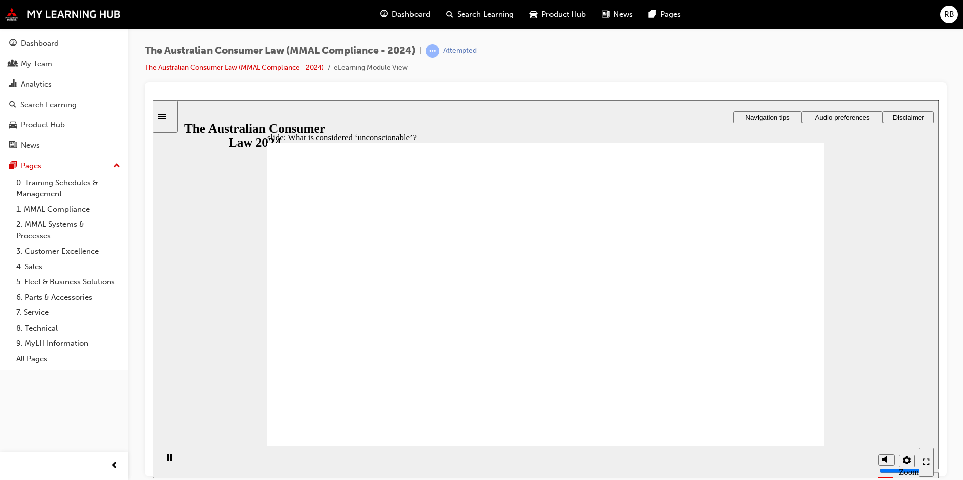
drag, startPoint x: 543, startPoint y: 196, endPoint x: 510, endPoint y: 247, distance: 60.3
drag, startPoint x: 127, startPoint y: 506, endPoint x: 120, endPoint y: 506, distance: 7.1
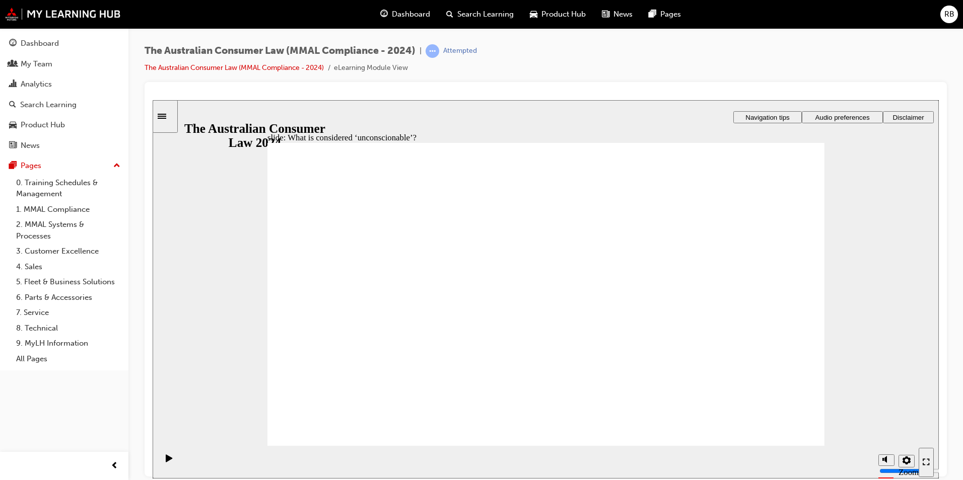
click at [153, 478] on html "slide: What is considered ‘unconscionable’? Rectangle 1 Rectangle 3 What is con…" at bounding box center [546, 289] width 786 height 379
drag, startPoint x: 325, startPoint y: 284, endPoint x: 344, endPoint y: 257, distance: 32.8
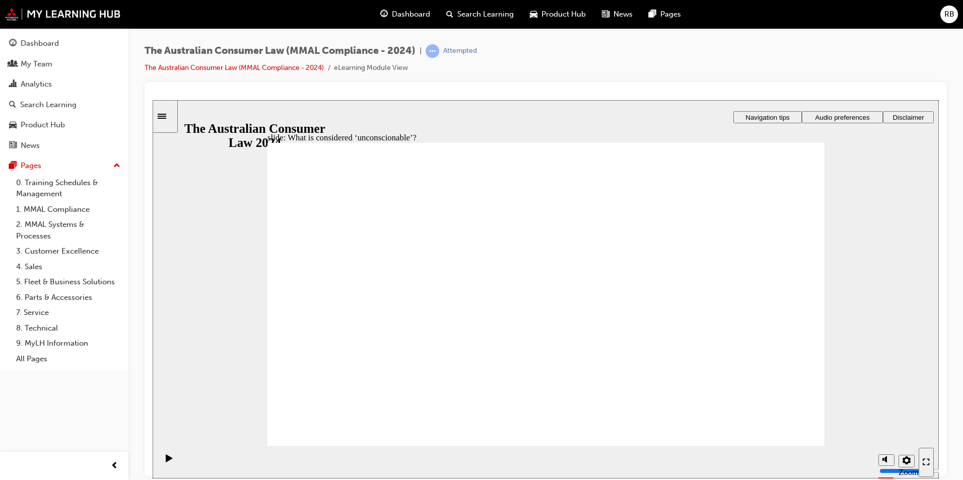
drag, startPoint x: 344, startPoint y: 256, endPoint x: 309, endPoint y: 242, distance: 38.0
drag, startPoint x: 309, startPoint y: 242, endPoint x: 557, endPoint y: 446, distance: 321.0
drag, startPoint x: 558, startPoint y: 447, endPoint x: 560, endPoint y: 477, distance: 29.8
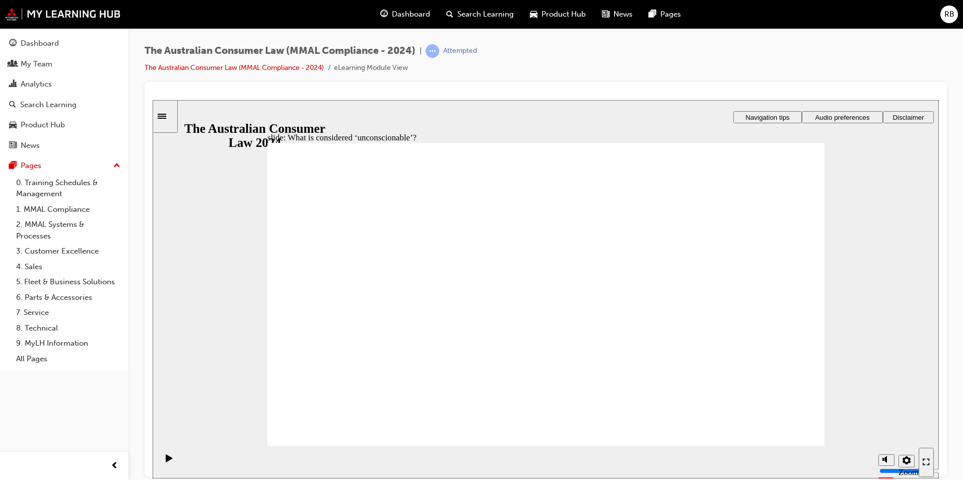
drag, startPoint x: 729, startPoint y: 248, endPoint x: 730, endPoint y: 239, distance: 9.1
drag, startPoint x: 557, startPoint y: 245, endPoint x: 617, endPoint y: 312, distance: 89.9
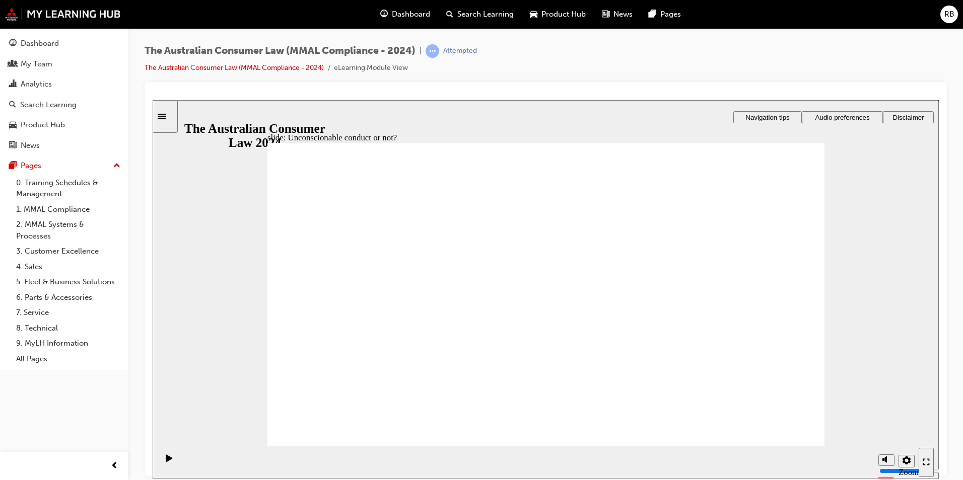
drag, startPoint x: 620, startPoint y: 312, endPoint x: 622, endPoint y: 317, distance: 5.9
drag, startPoint x: 627, startPoint y: 306, endPoint x: 623, endPoint y: 312, distance: 7.6
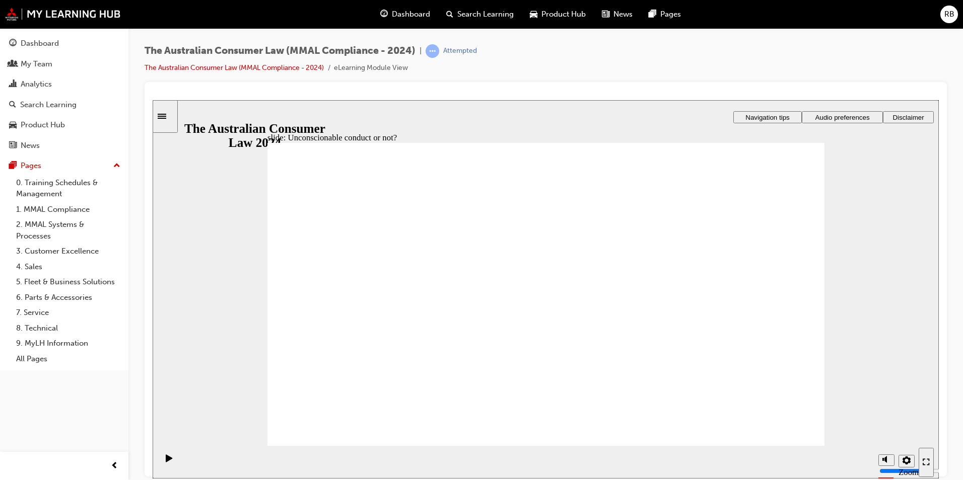
drag, startPoint x: 602, startPoint y: 309, endPoint x: 586, endPoint y: 155, distance: 155.4
drag, startPoint x: 586, startPoint y: 155, endPoint x: 591, endPoint y: 189, distance: 34.6
drag, startPoint x: 542, startPoint y: 248, endPoint x: 398, endPoint y: 320, distance: 161.2
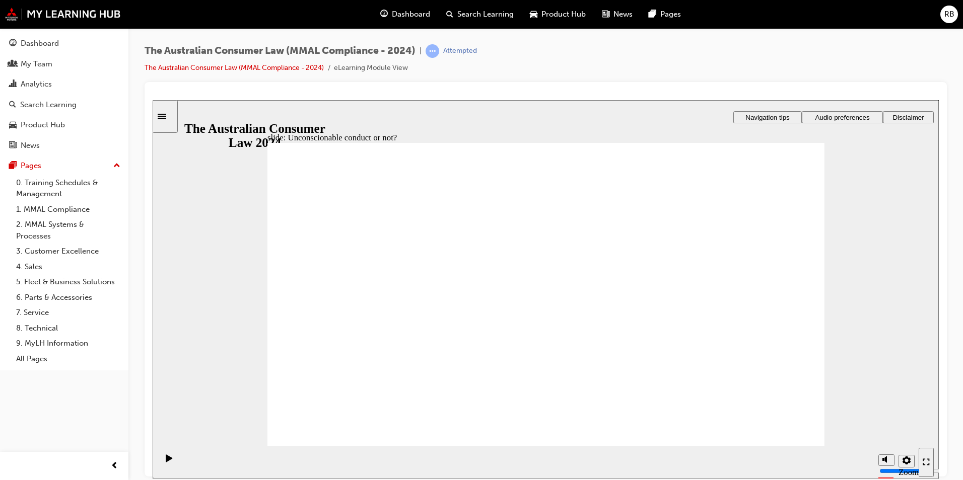
drag, startPoint x: 519, startPoint y: 389, endPoint x: 519, endPoint y: 396, distance: 7.6
drag, startPoint x: 578, startPoint y: 245, endPoint x: 706, endPoint y: 329, distance: 152.9
drag, startPoint x: 567, startPoint y: 259, endPoint x: 419, endPoint y: 336, distance: 166.5
drag, startPoint x: 535, startPoint y: 255, endPoint x: 424, endPoint y: 340, distance: 140.1
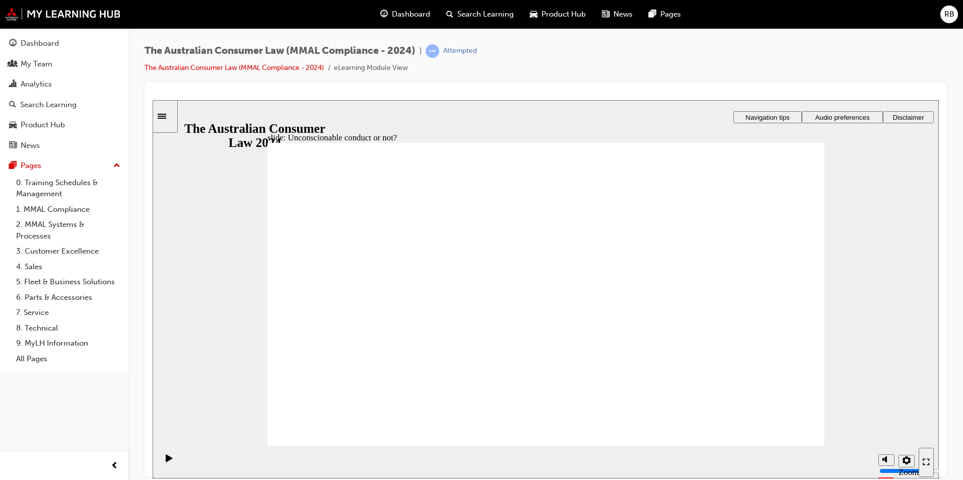
drag, startPoint x: 546, startPoint y: 235, endPoint x: 395, endPoint y: 317, distance: 172.4
drag, startPoint x: 543, startPoint y: 231, endPoint x: 693, endPoint y: 318, distance: 173.1
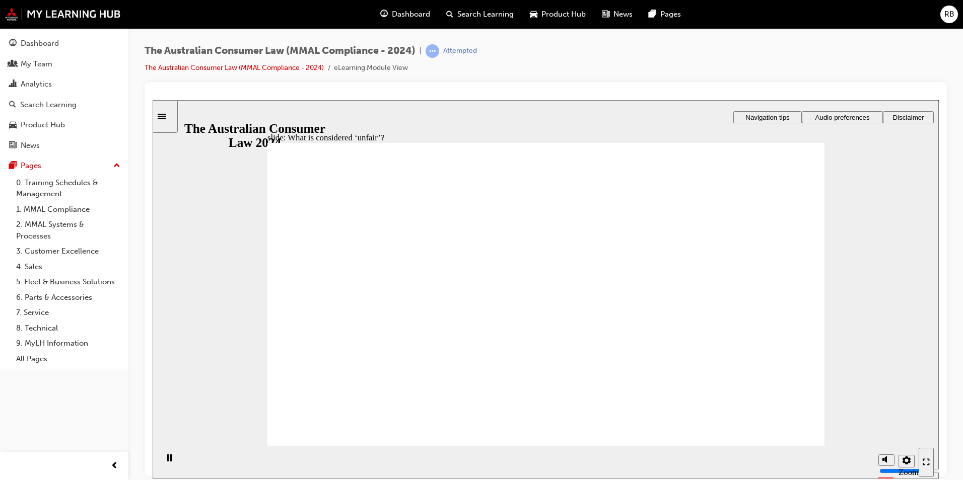
drag, startPoint x: 564, startPoint y: 237, endPoint x: 780, endPoint y: 320, distance: 231.2
drag, startPoint x: 613, startPoint y: 223, endPoint x: 437, endPoint y: 314, distance: 198.2
drag, startPoint x: 578, startPoint y: 259, endPoint x: 753, endPoint y: 354, distance: 199.2
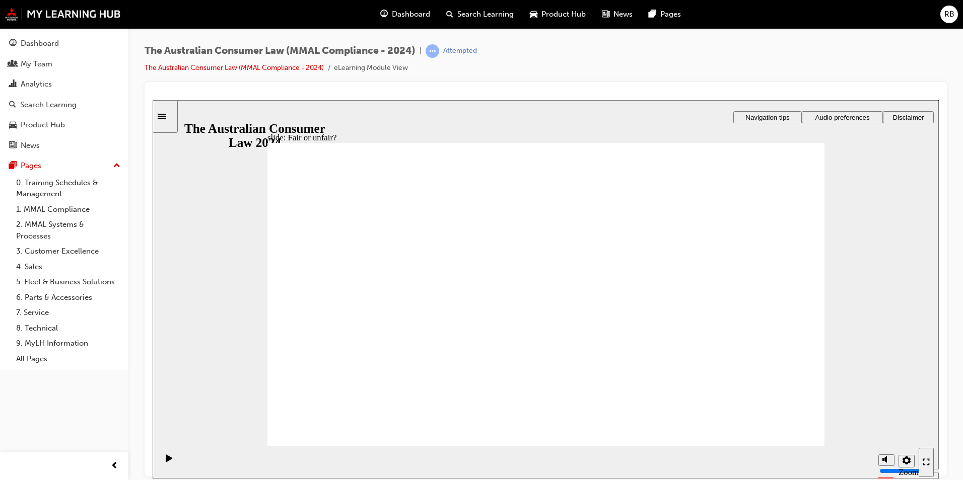
drag, startPoint x: 555, startPoint y: 255, endPoint x: 732, endPoint y: 344, distance: 198.6
drag, startPoint x: 566, startPoint y: 256, endPoint x: 743, endPoint y: 356, distance: 203.4
drag, startPoint x: 571, startPoint y: 256, endPoint x: 416, endPoint y: 346, distance: 178.7
drag, startPoint x: 562, startPoint y: 263, endPoint x: 744, endPoint y: 350, distance: 201.8
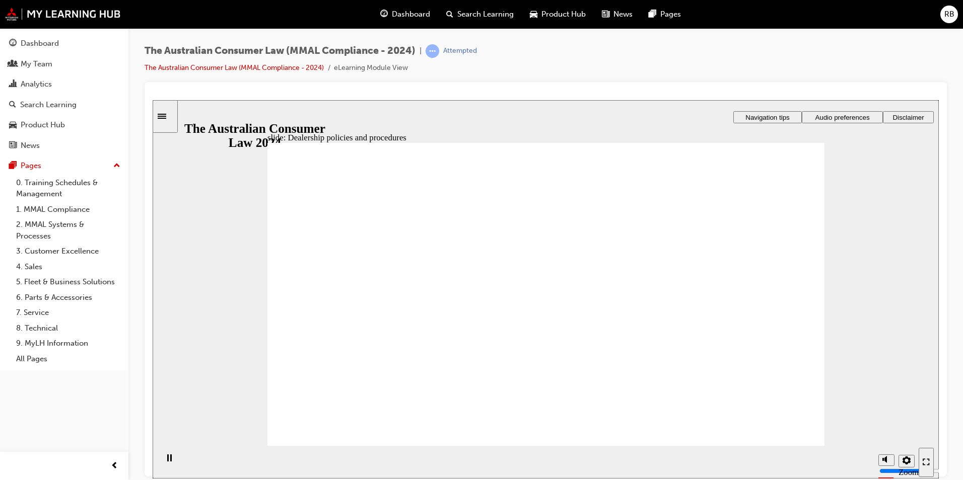
radio input "true"
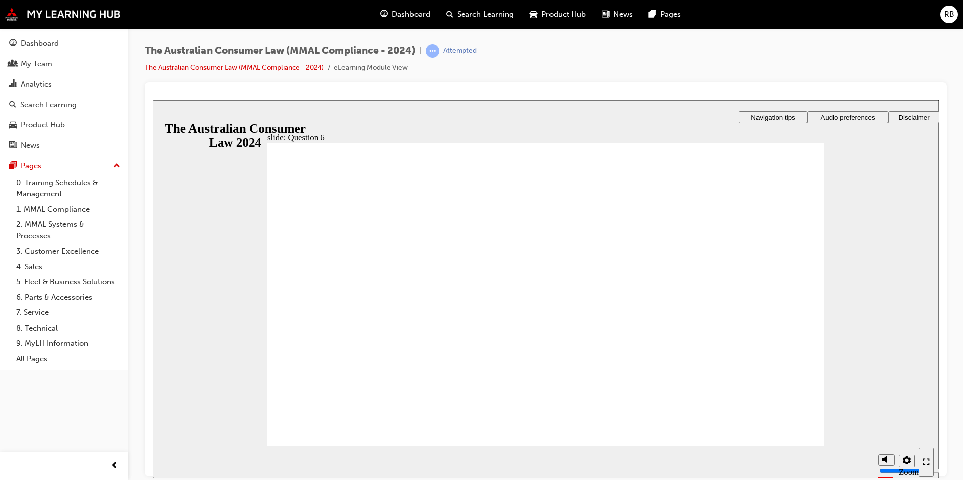
checkbox input "true"
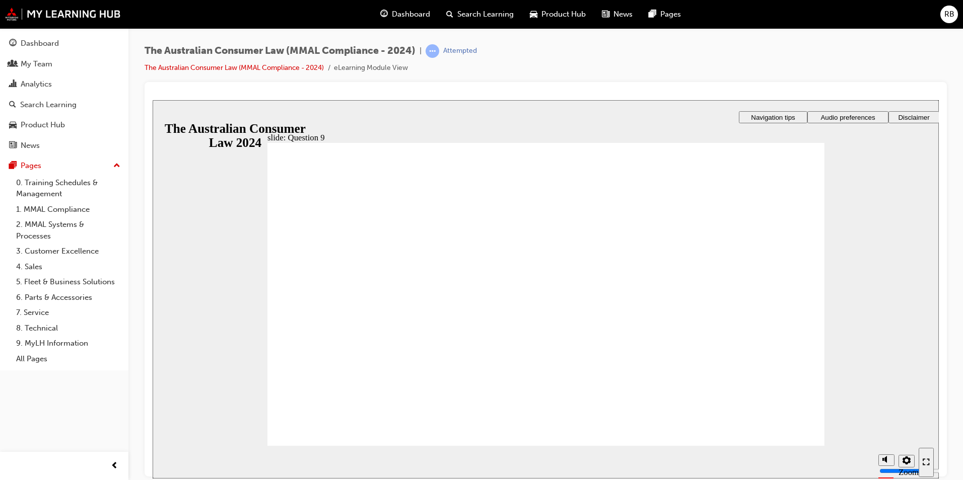
radio input "true"
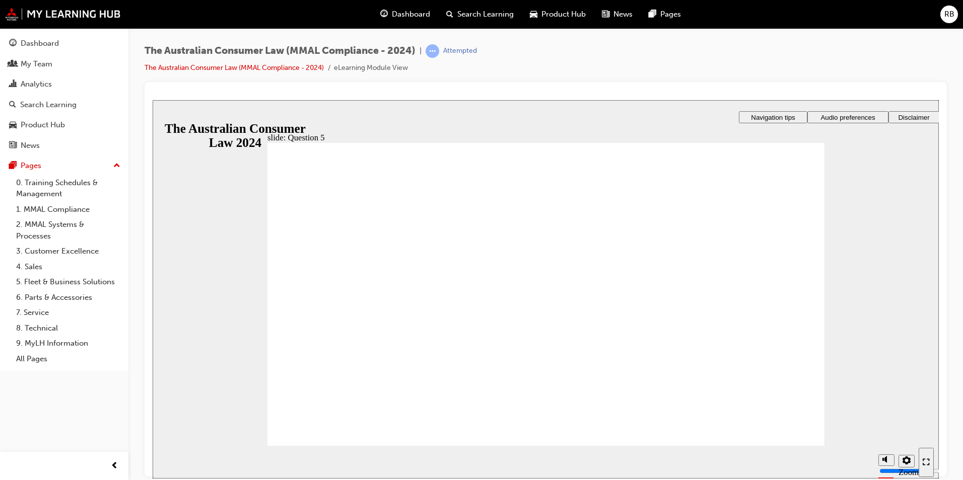
checkbox input "true"
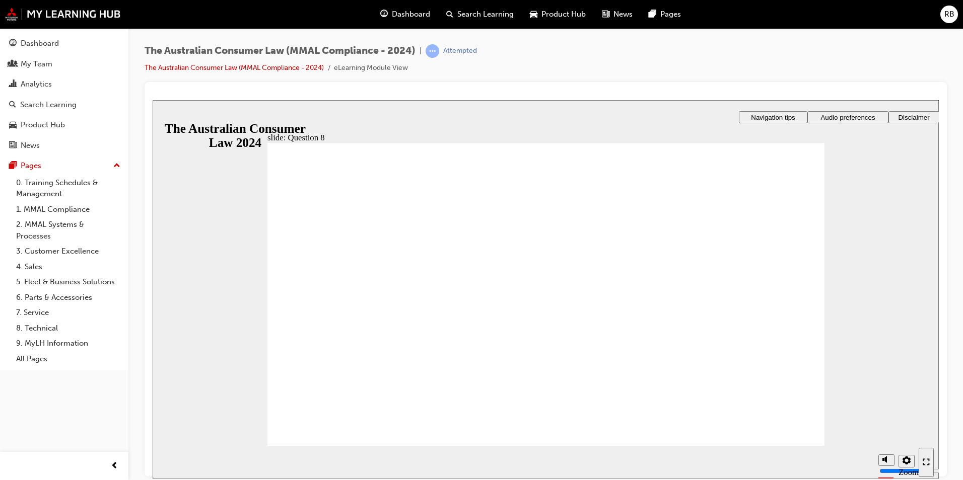
radio input "true"
checkbox input "true"
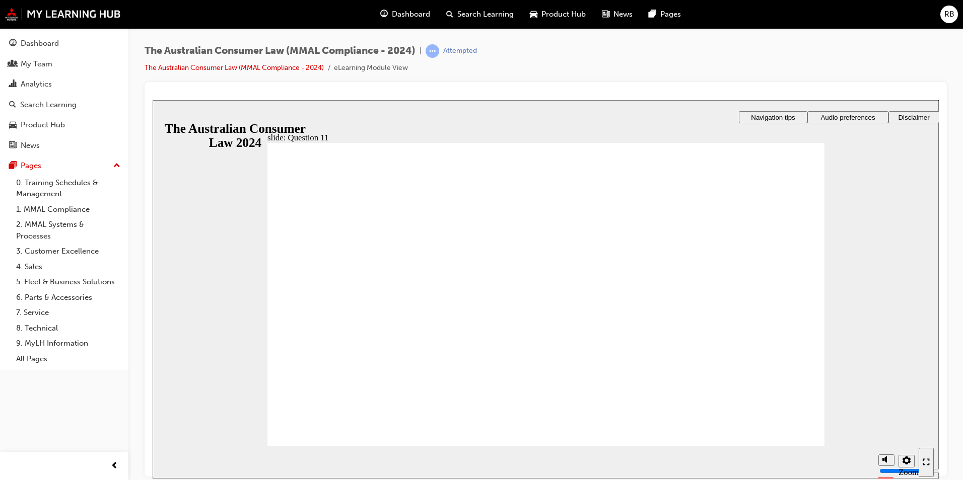
checkbox input "true"
radio input "true"
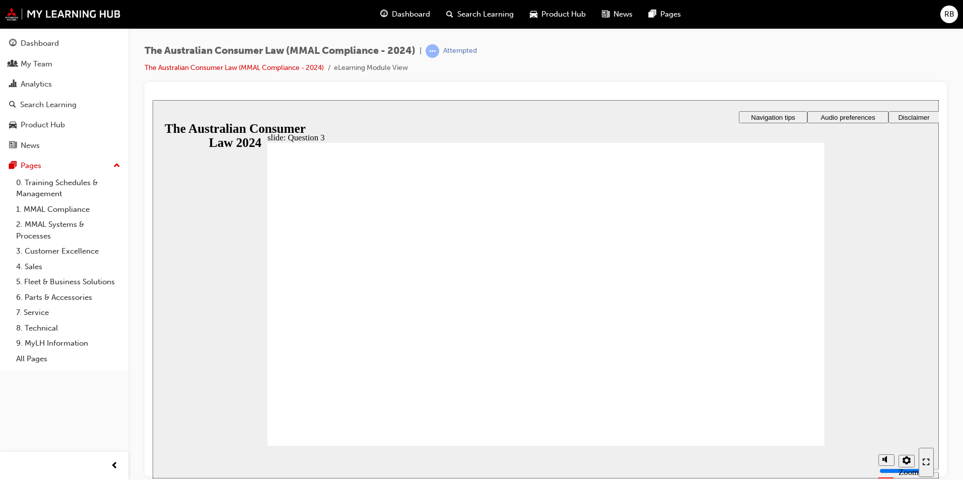
radio input "false"
radio input "true"
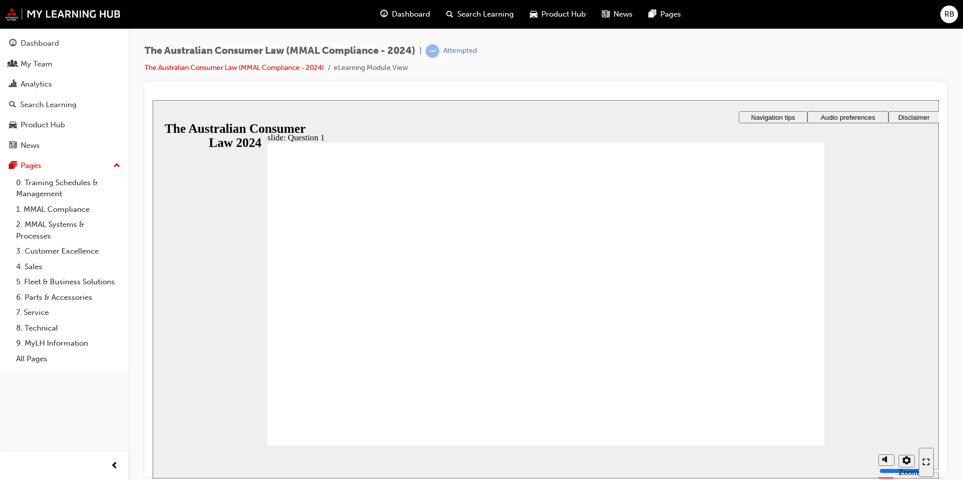
checkbox input "true"
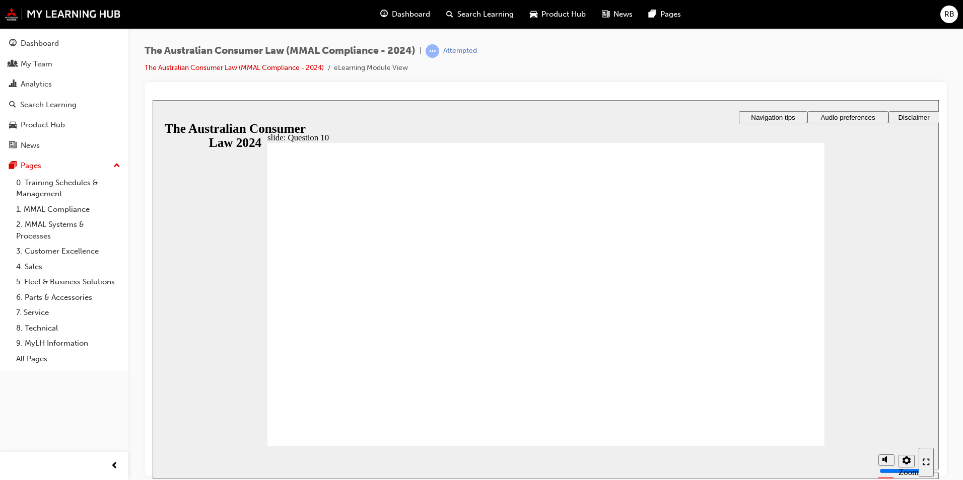
checkbox input "true"
checkbox input "false"
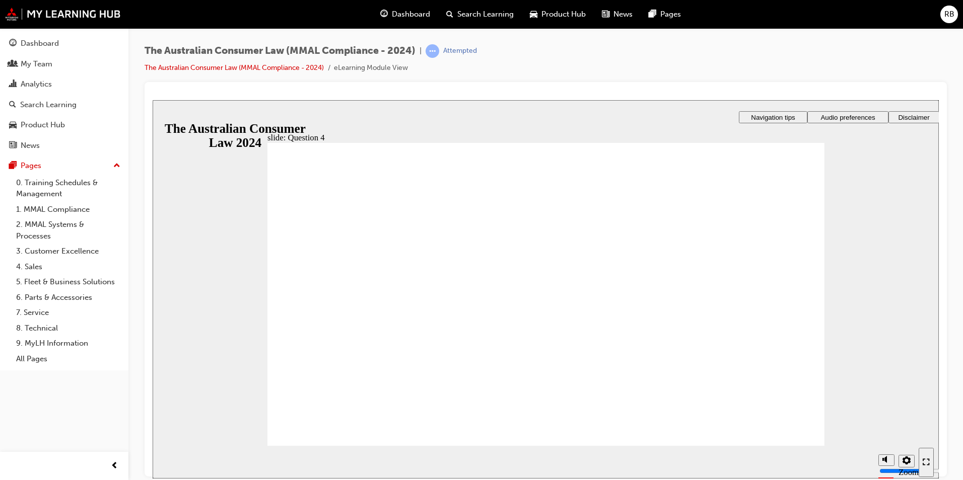
radio input "true"
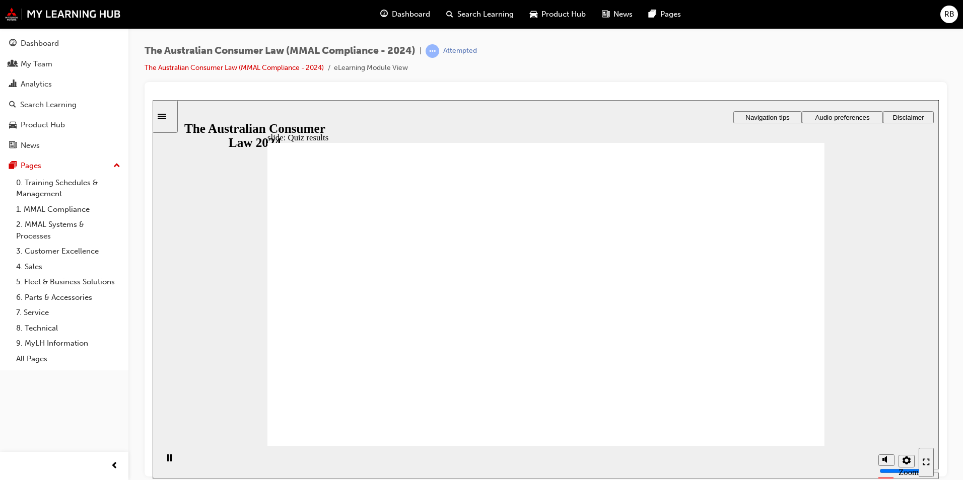
radio input "true"
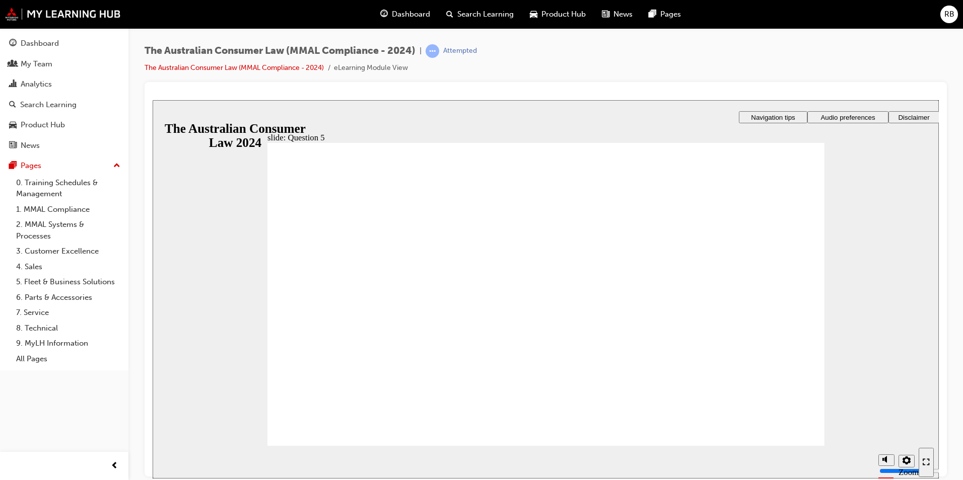
radio input "true"
checkbox input "true"
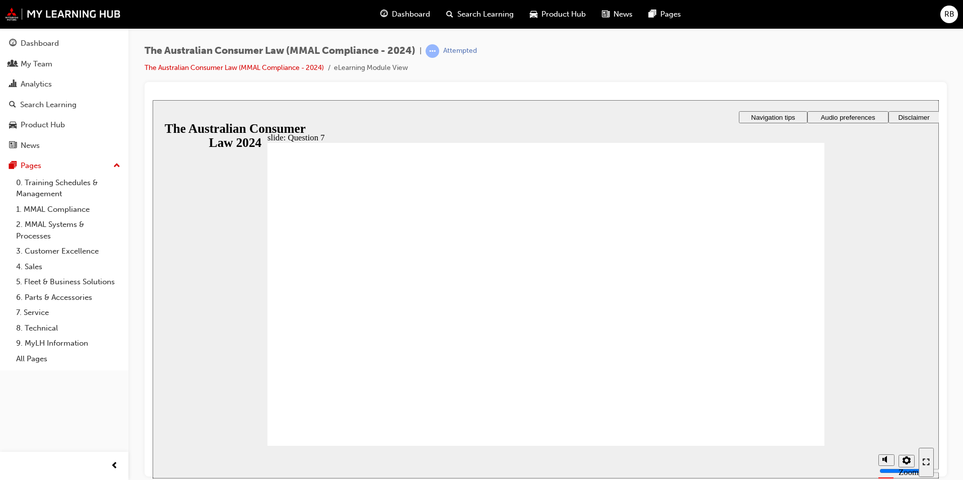
radio input "true"
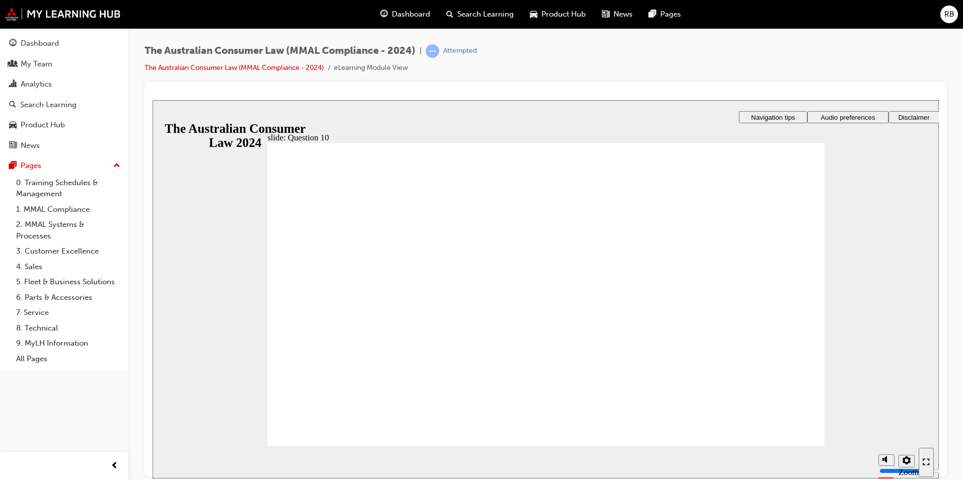
checkbox input "true"
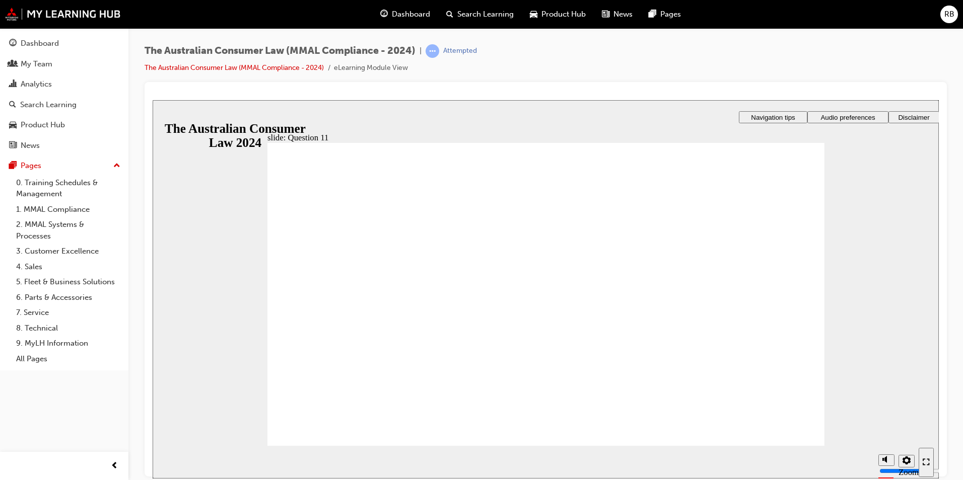
checkbox input "true"
radio input "true"
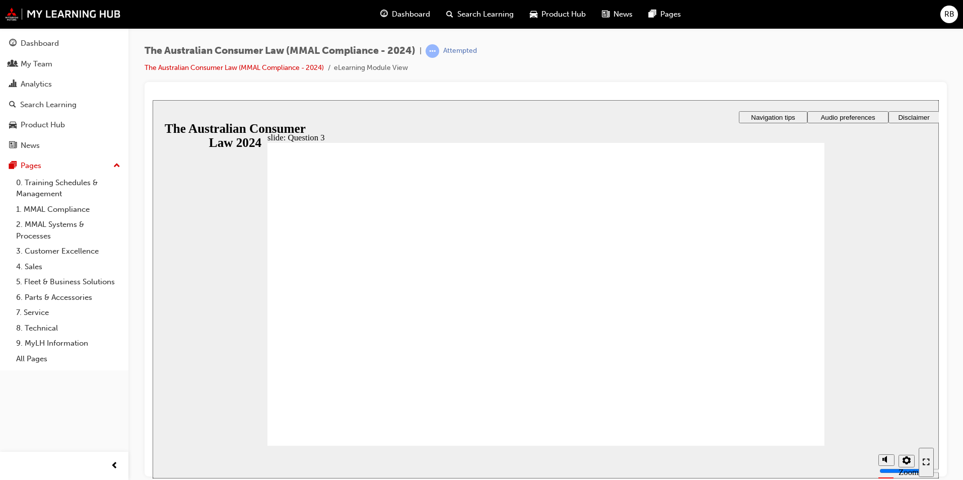
radio input "true"
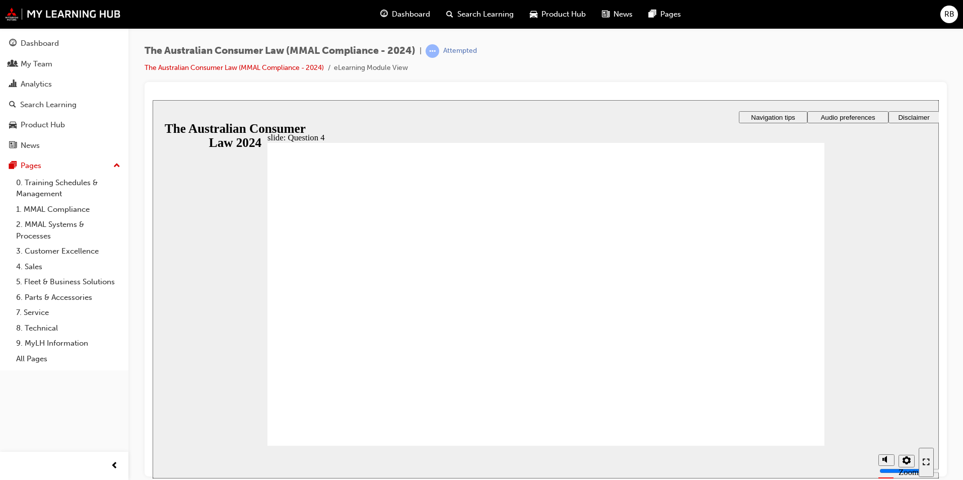
checkbox input "true"
drag, startPoint x: 289, startPoint y: 270, endPoint x: 288, endPoint y: 292, distance: 21.7
checkbox input "true"
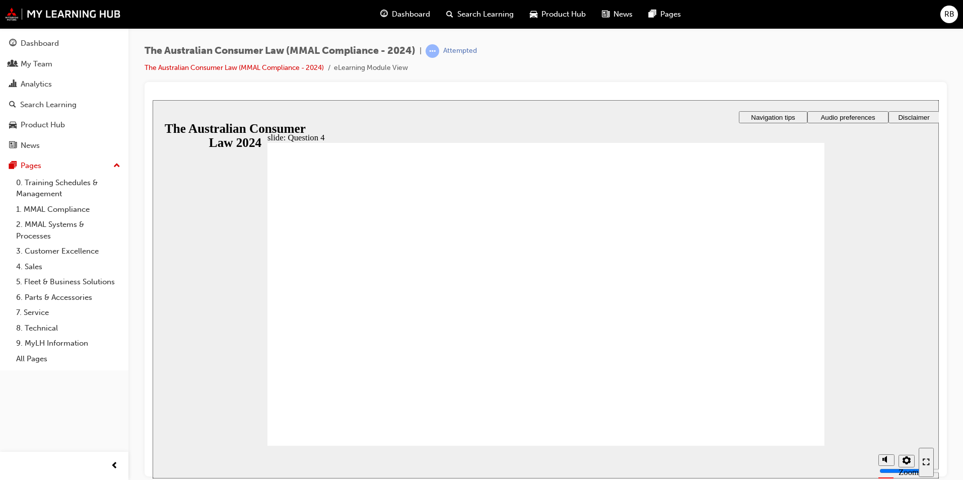
checkbox input "true"
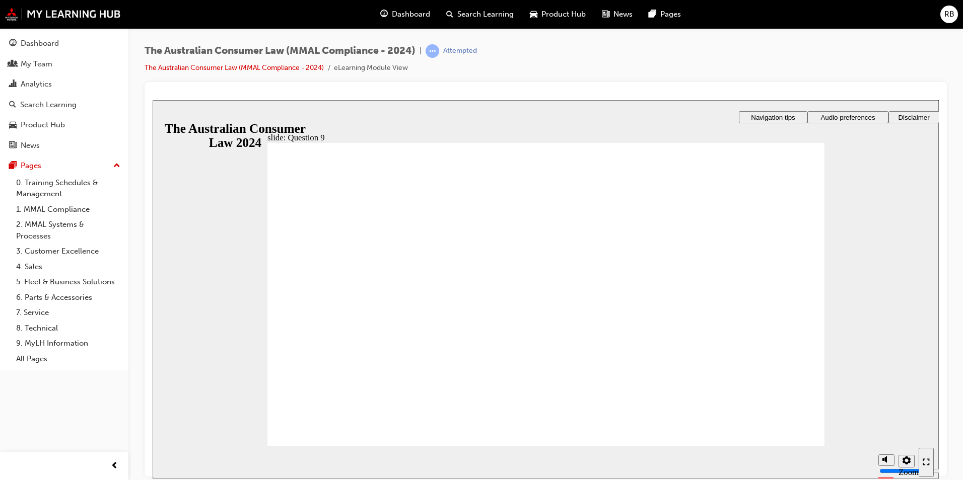
checkbox input "true"
checkbox input "false"
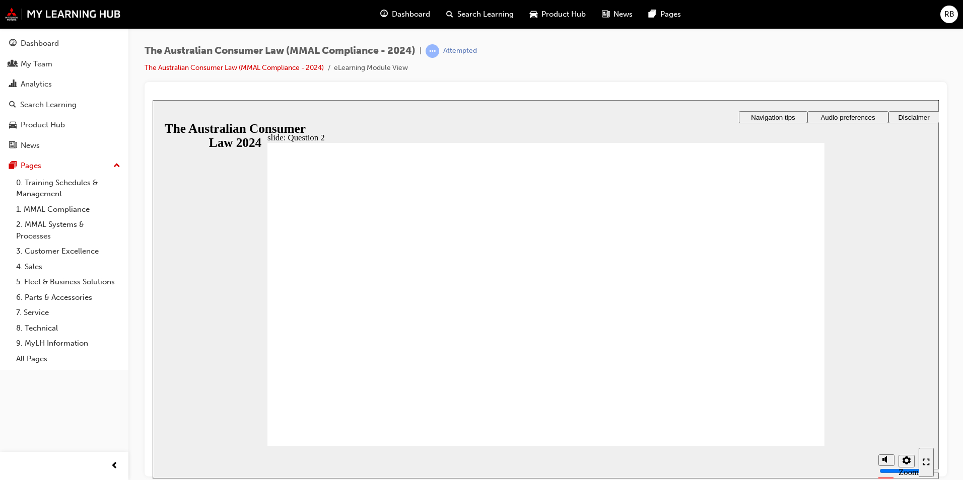
radio input "true"
drag, startPoint x: 272, startPoint y: 431, endPoint x: 280, endPoint y: 428, distance: 8.0
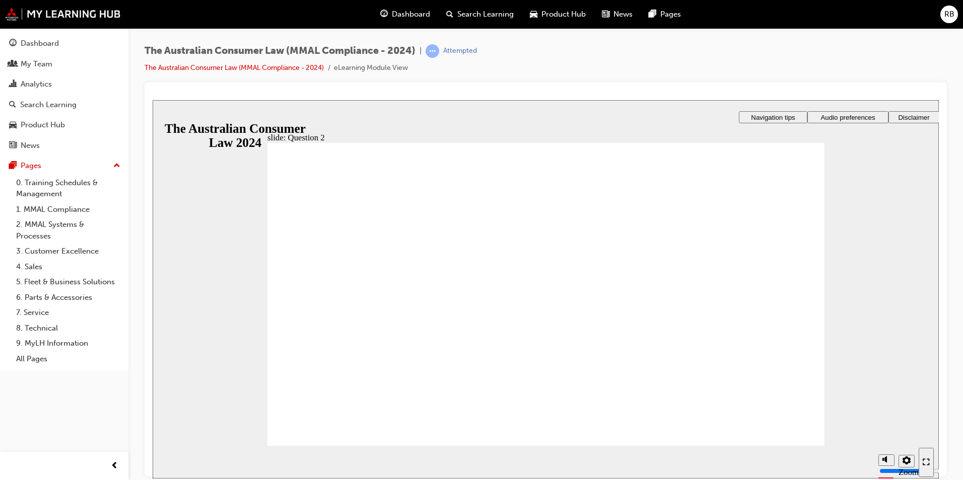
radio input "true"
drag, startPoint x: 368, startPoint y: 431, endPoint x: 349, endPoint y: 422, distance: 20.5
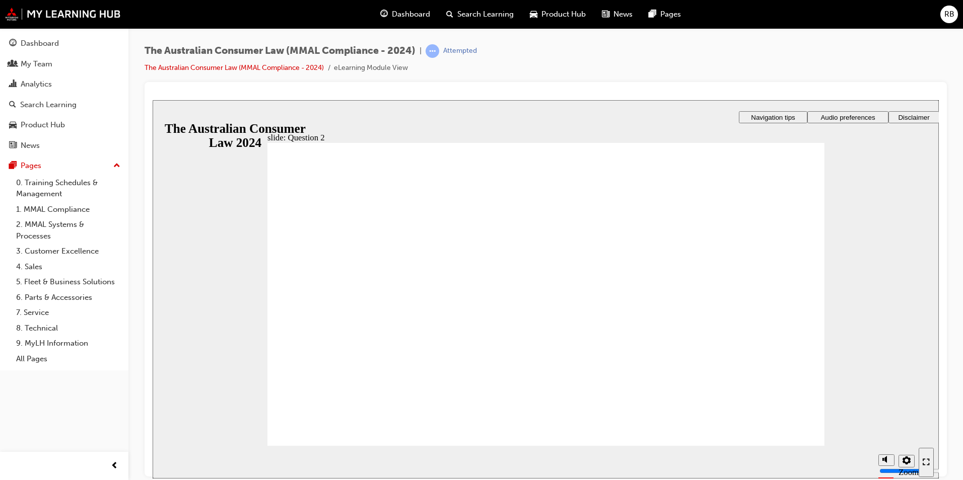
checkbox input "true"
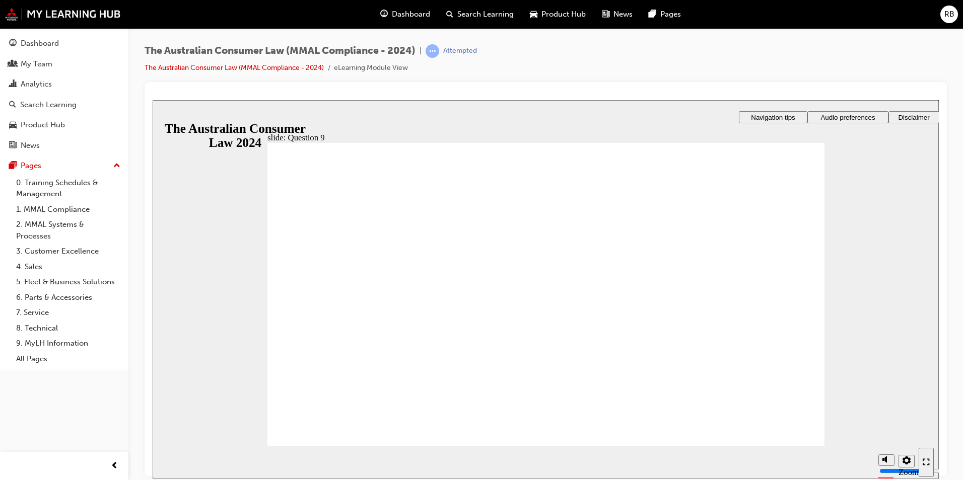
radio input "true"
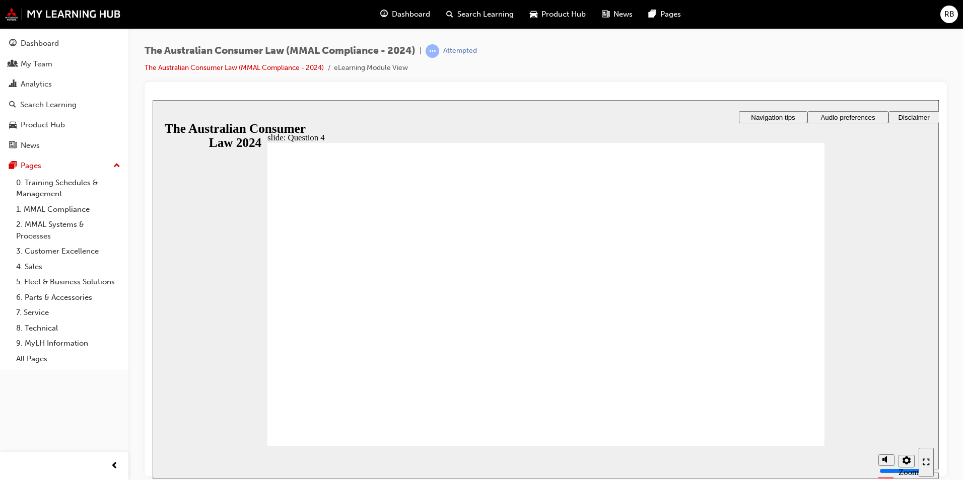
checkbox input "true"
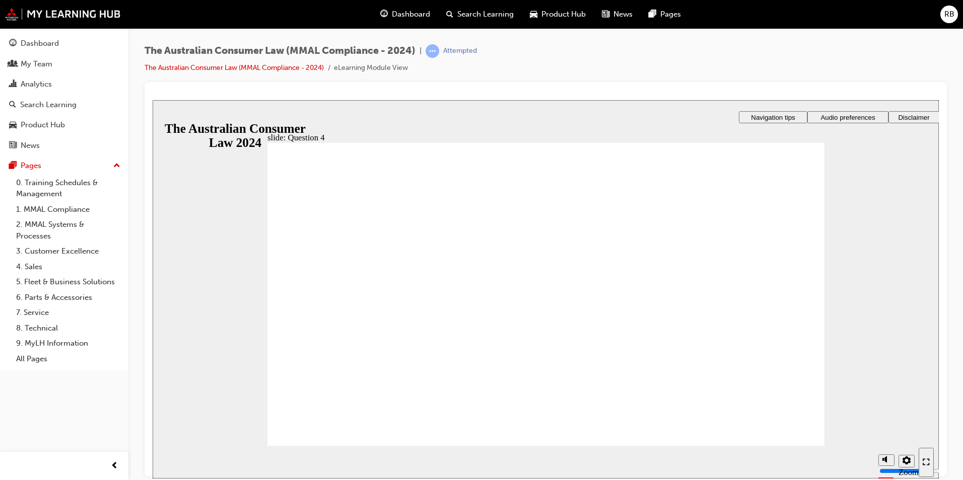
checkbox input "true"
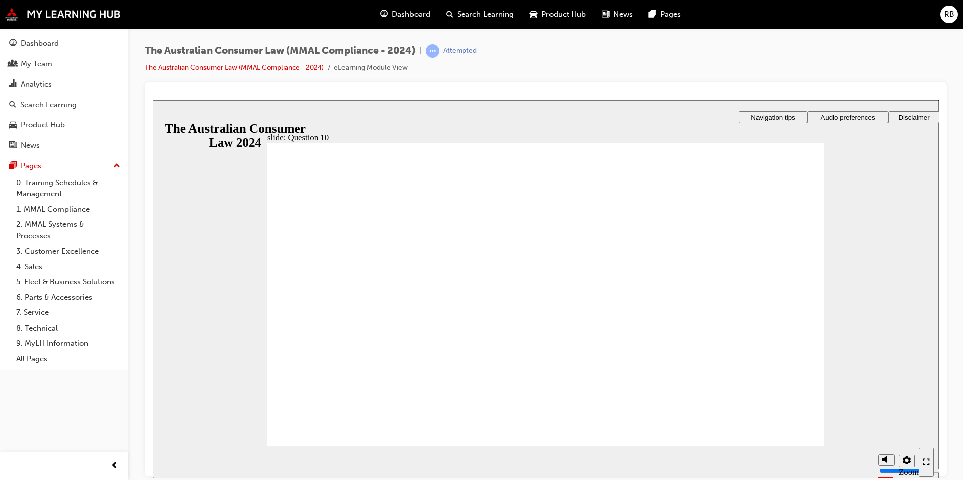
checkbox input "true"
drag, startPoint x: 222, startPoint y: 381, endPoint x: 484, endPoint y: 372, distance: 262.5
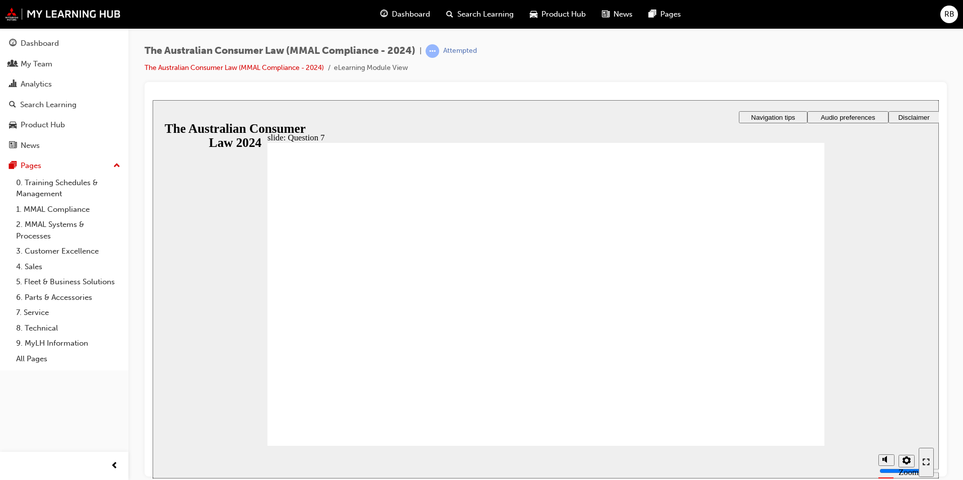
radio input "true"
click at [266, 412] on div "slide: Question 6 Rectangle 1 Rectangle 3 Question 7 of 11 The sound system has…" at bounding box center [546, 289] width 786 height 379
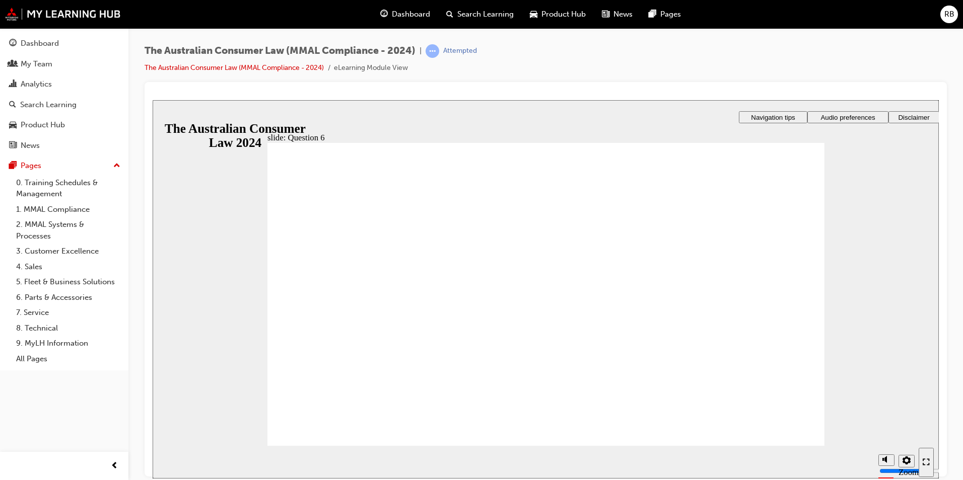
checkbox input "true"
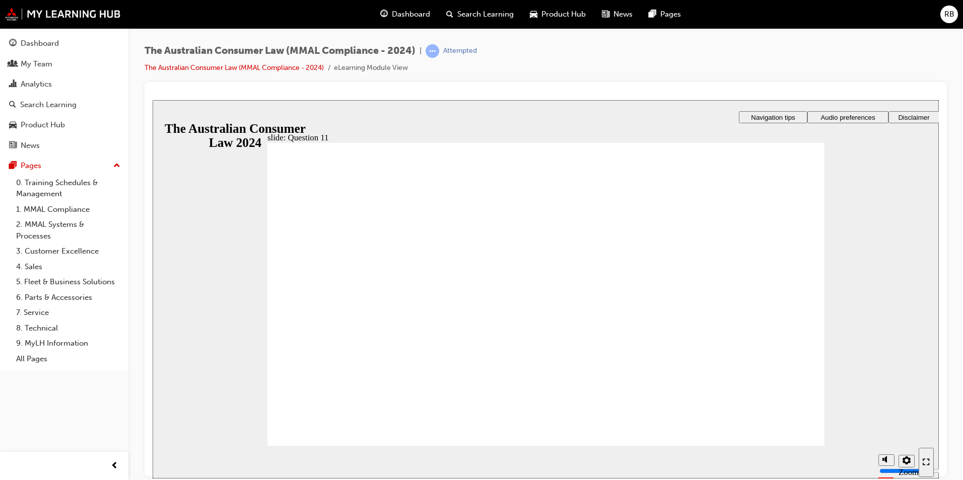
radio input "true"
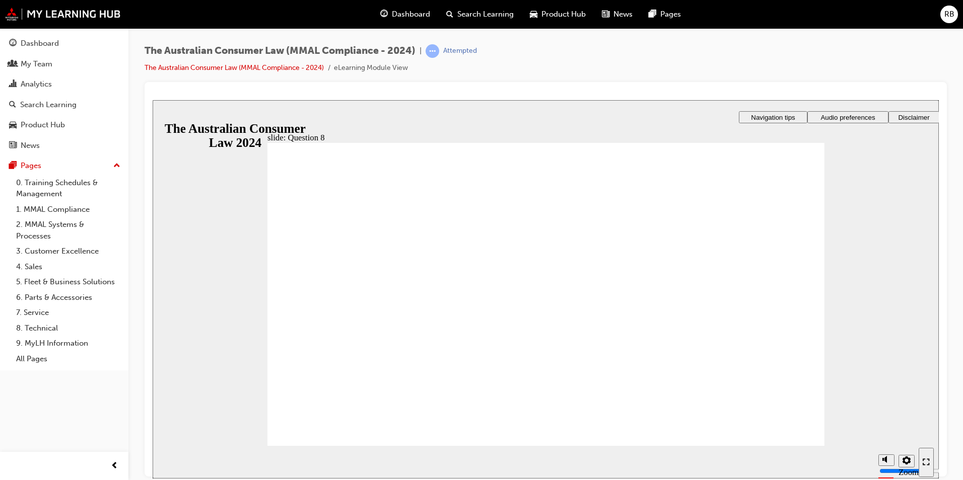
radio input "true"
